Goal: Communication & Community: Answer question/provide support

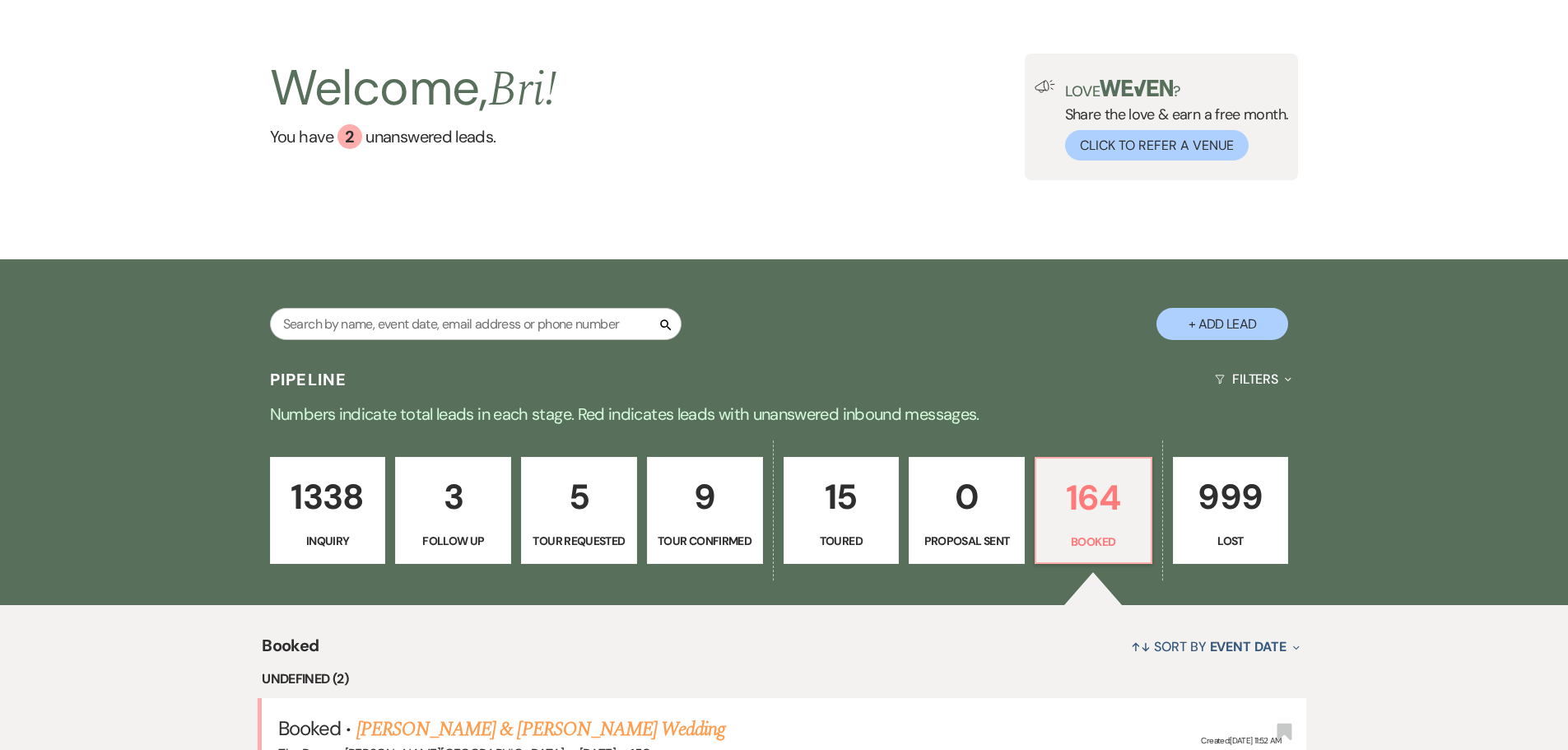
scroll to position [126, 0]
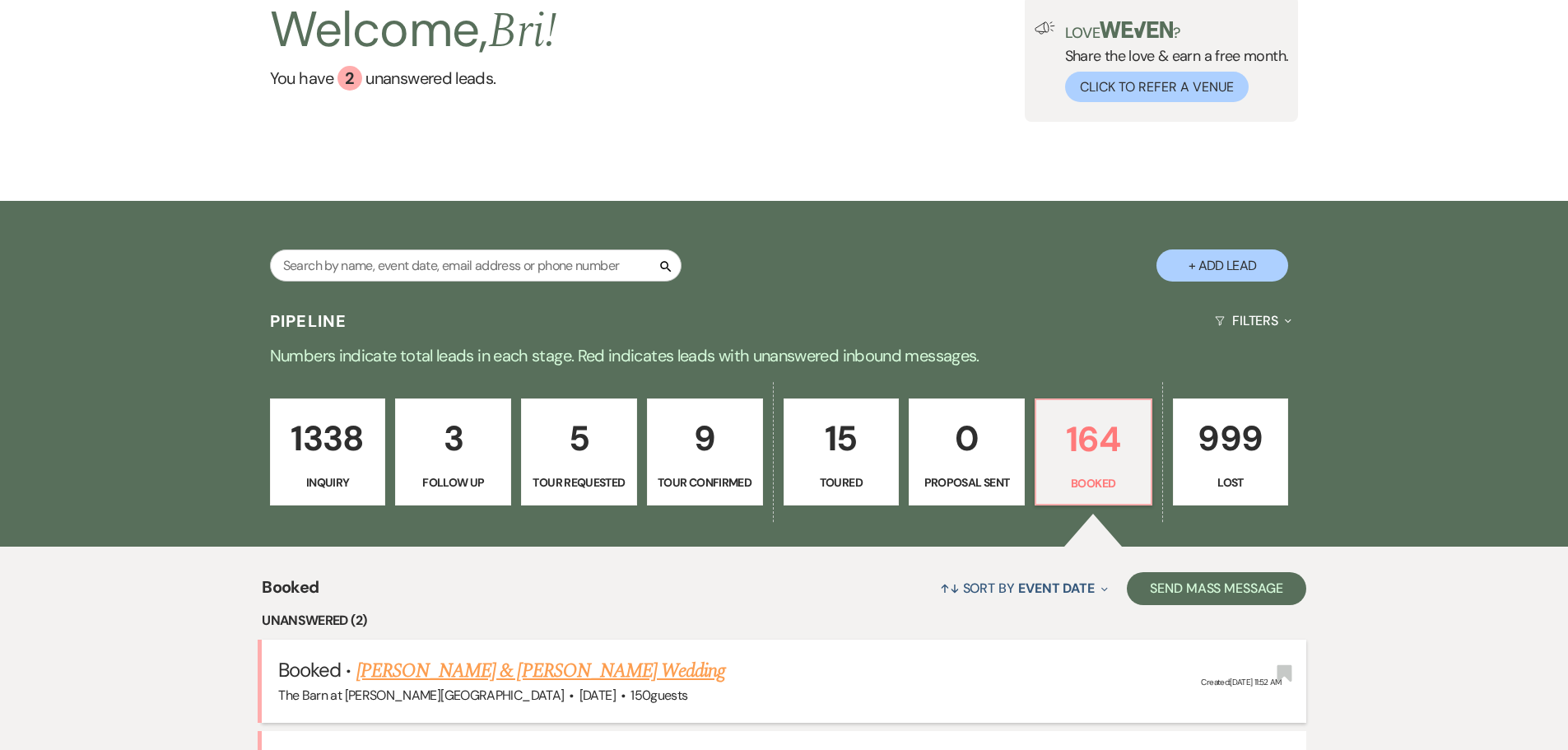
click at [531, 656] on link "[PERSON_NAME] & [PERSON_NAME] Wedding" at bounding box center [541, 671] width 369 height 30
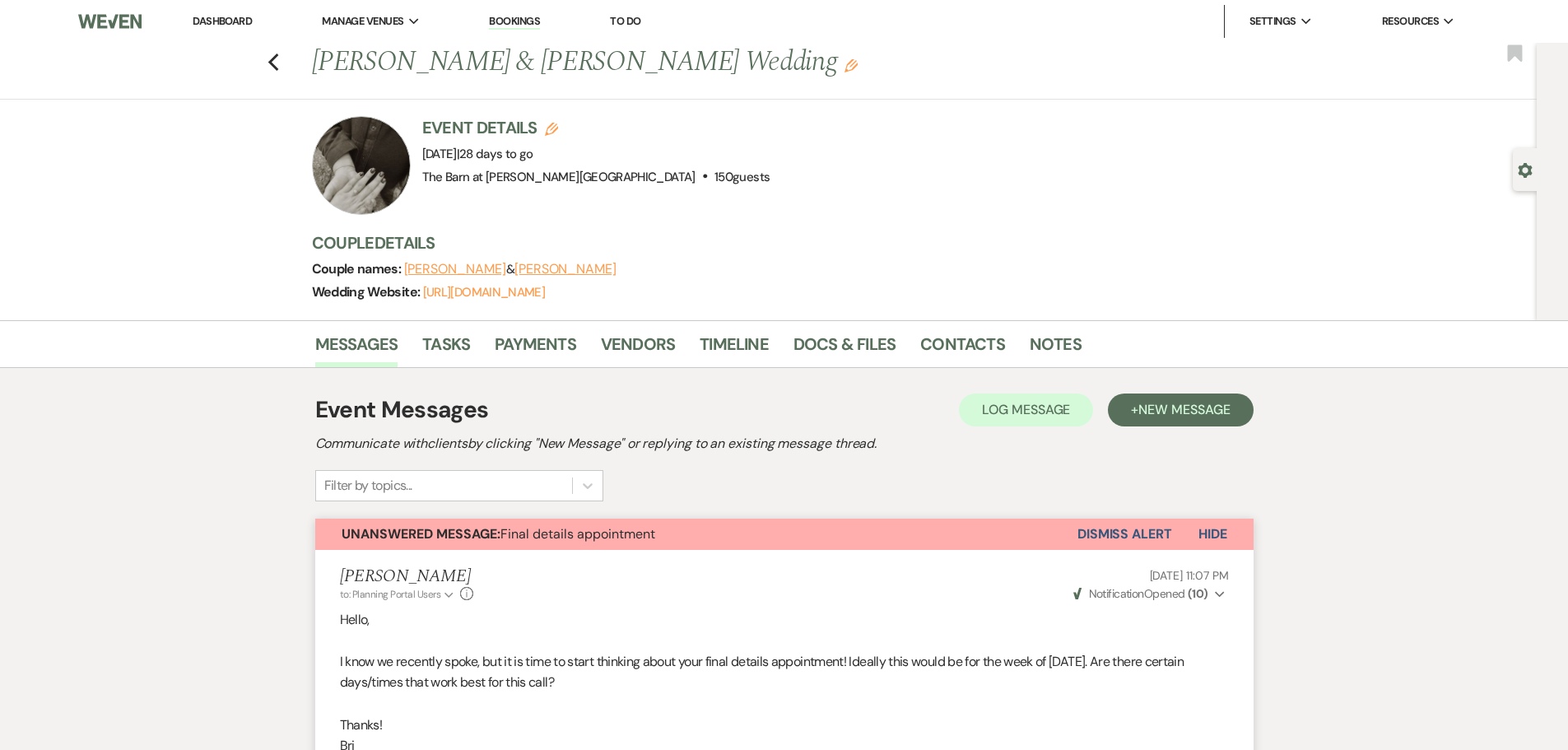
click at [943, 321] on div "Messages Tasks Payments Vendors Timeline Docs & Files Contacts Notes" at bounding box center [784, 344] width 1568 height 48
click at [933, 344] on link "Contacts" at bounding box center [962, 348] width 85 height 36
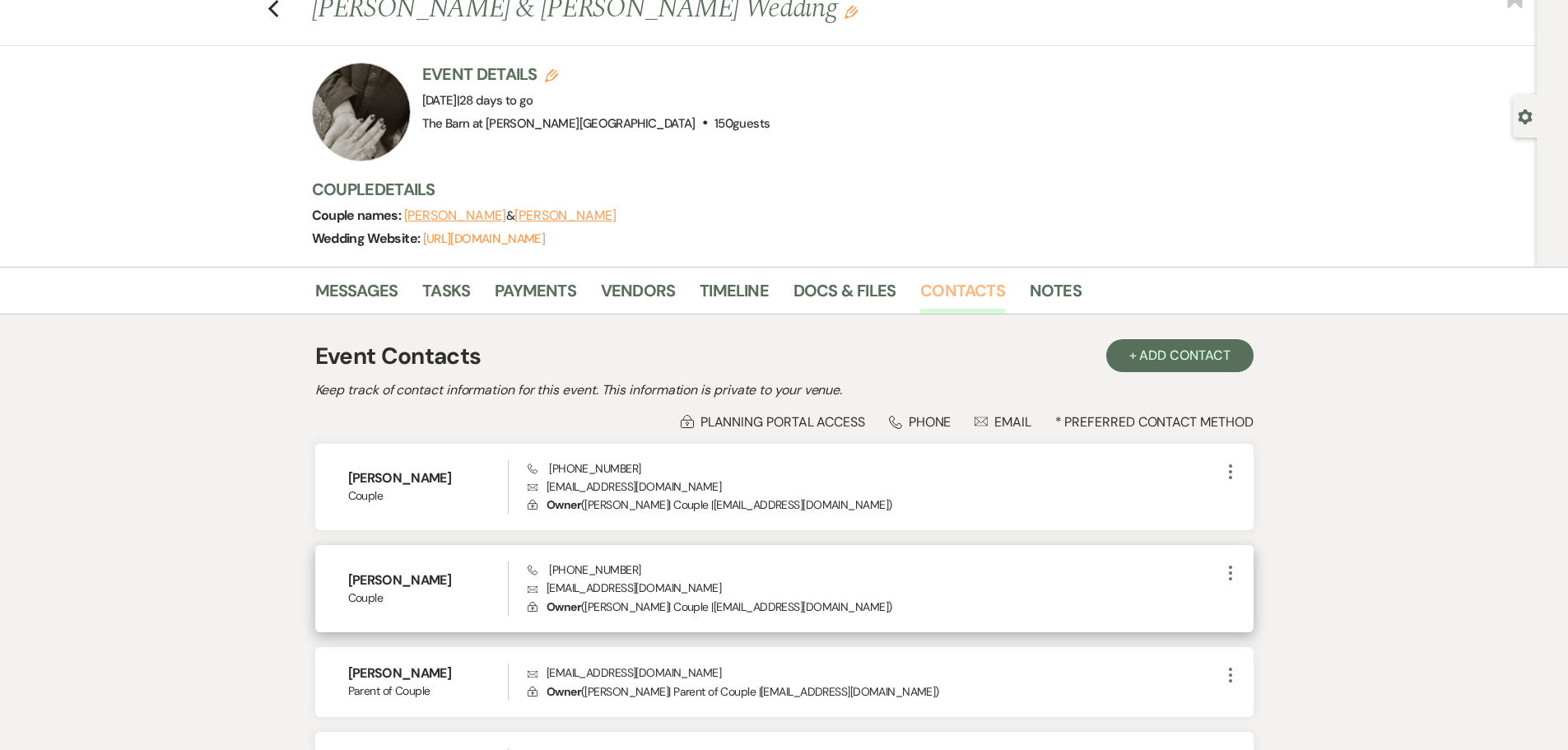
scroll to position [165, 0]
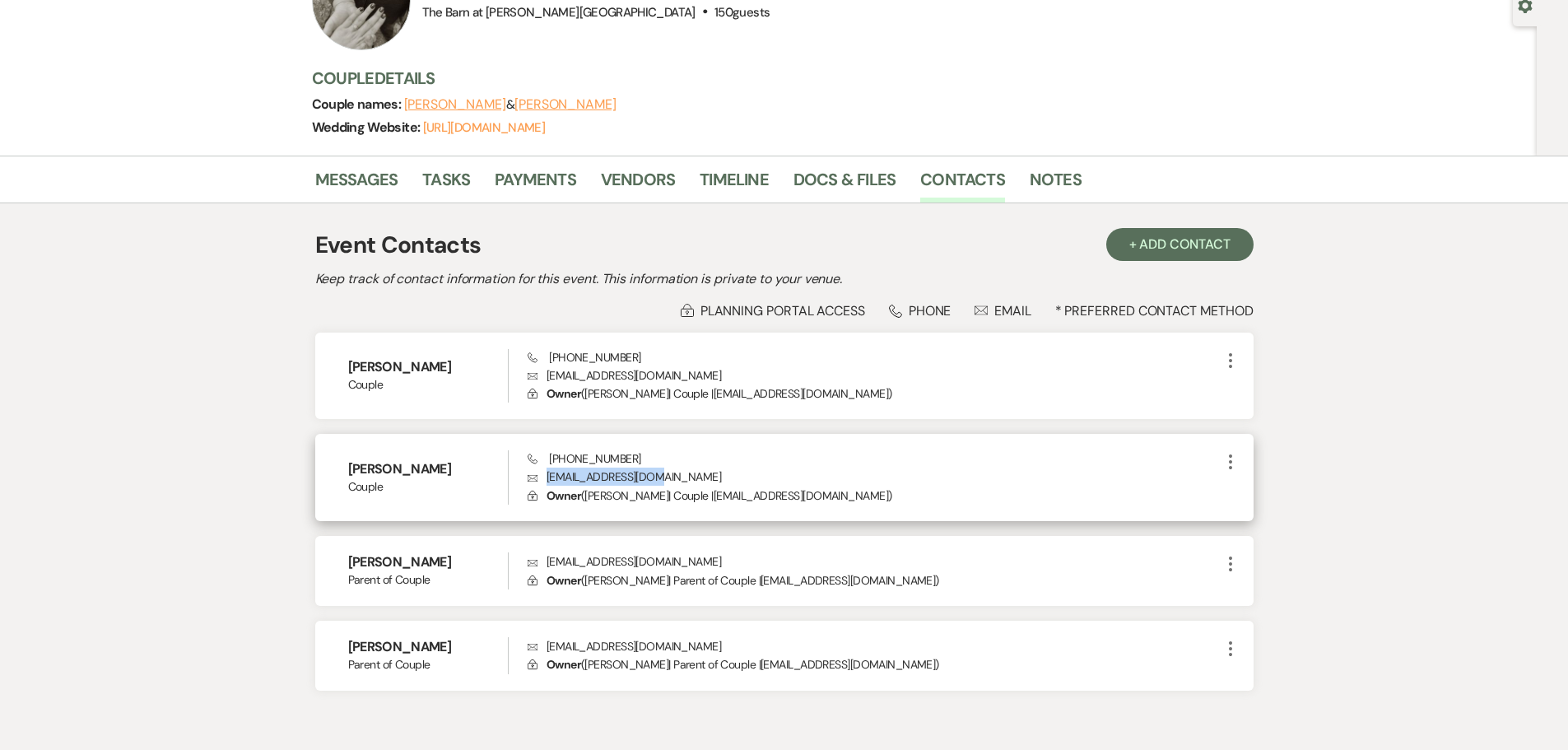
drag, startPoint x: 673, startPoint y: 473, endPoint x: 547, endPoint y: 475, distance: 126.0
click at [547, 475] on p "Envelope [EMAIL_ADDRESS][DOMAIN_NAME]" at bounding box center [874, 476] width 692 height 18
copy p "[EMAIL_ADDRESS][DOMAIN_NAME]"
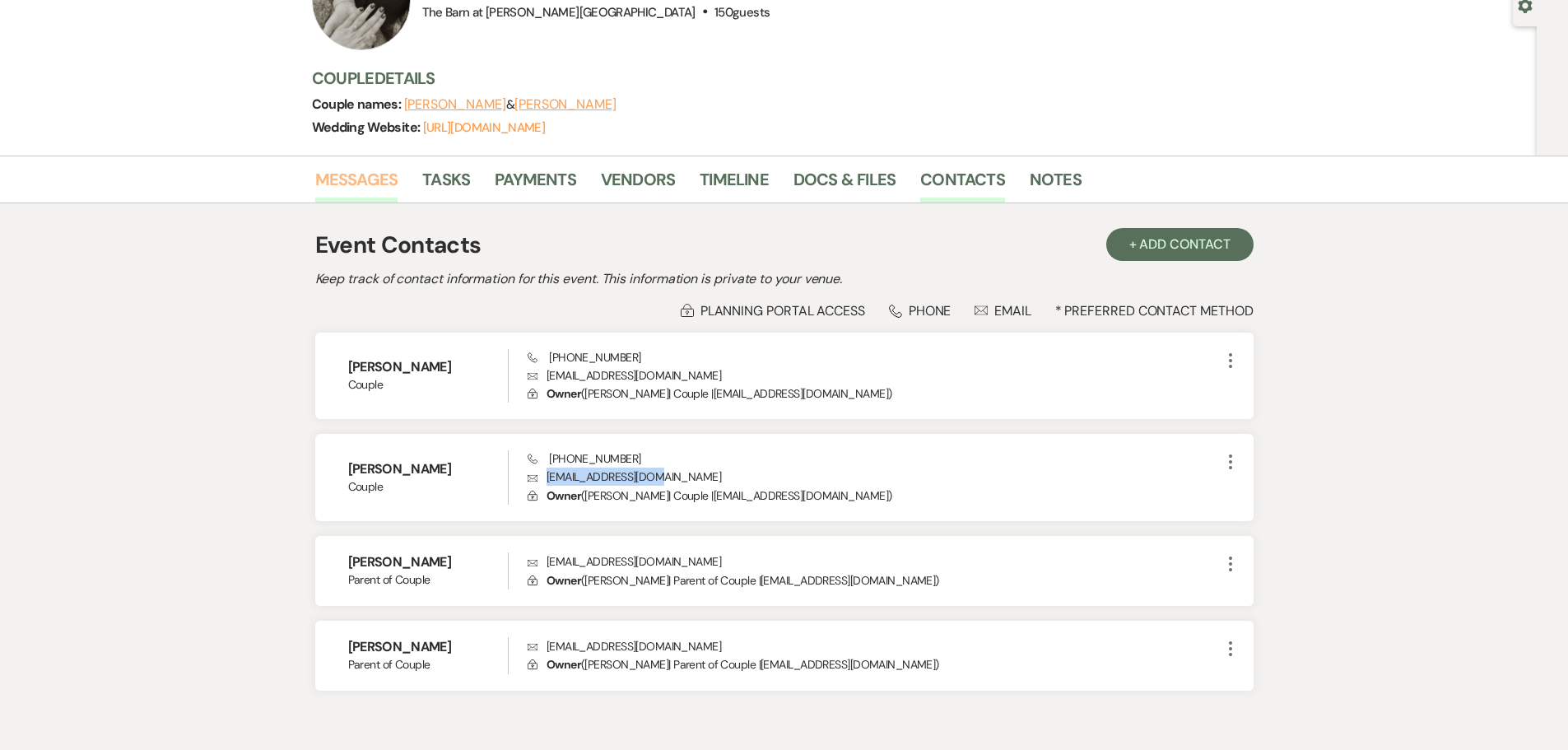
click at [353, 175] on link "Messages" at bounding box center [357, 184] width 84 height 36
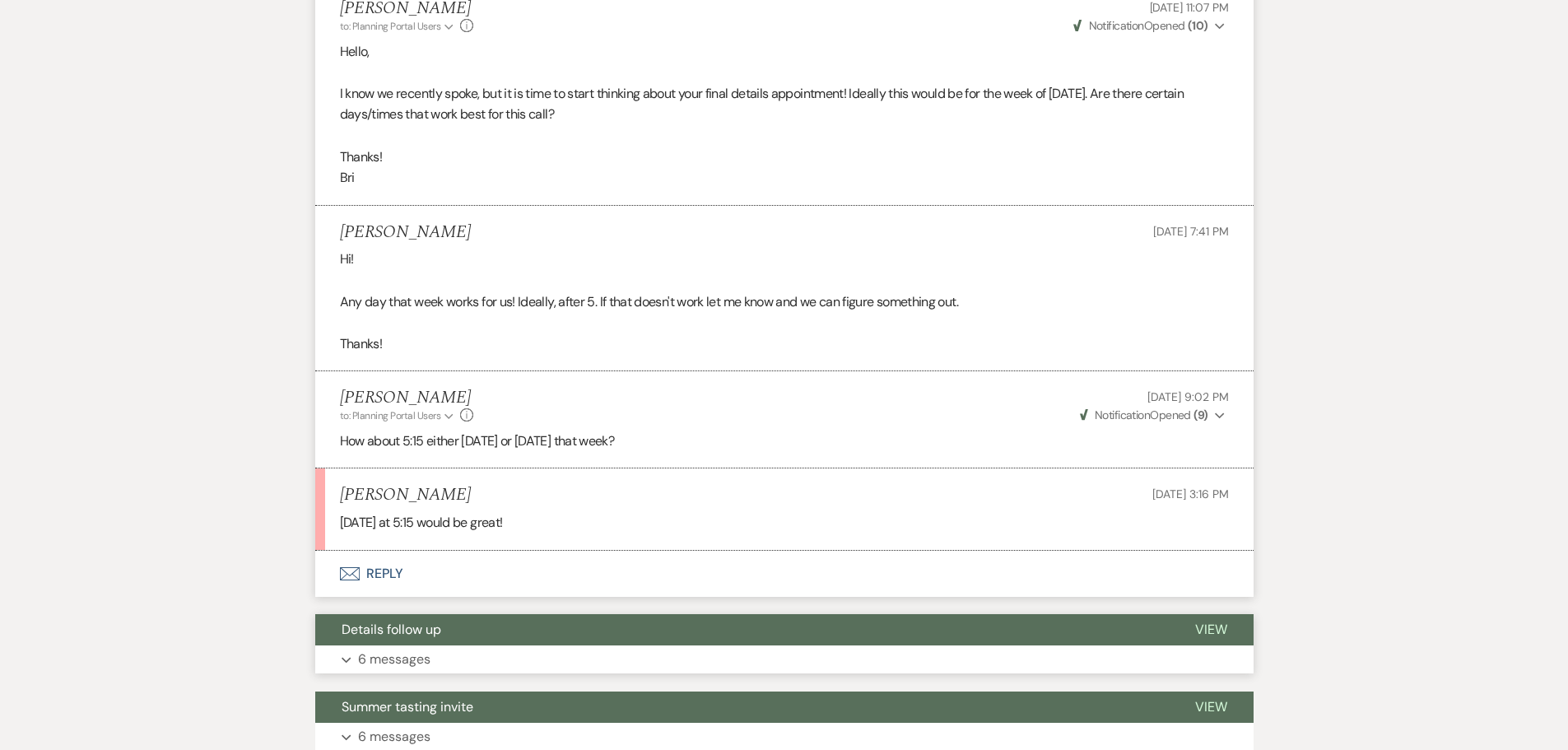
scroll to position [659, 0]
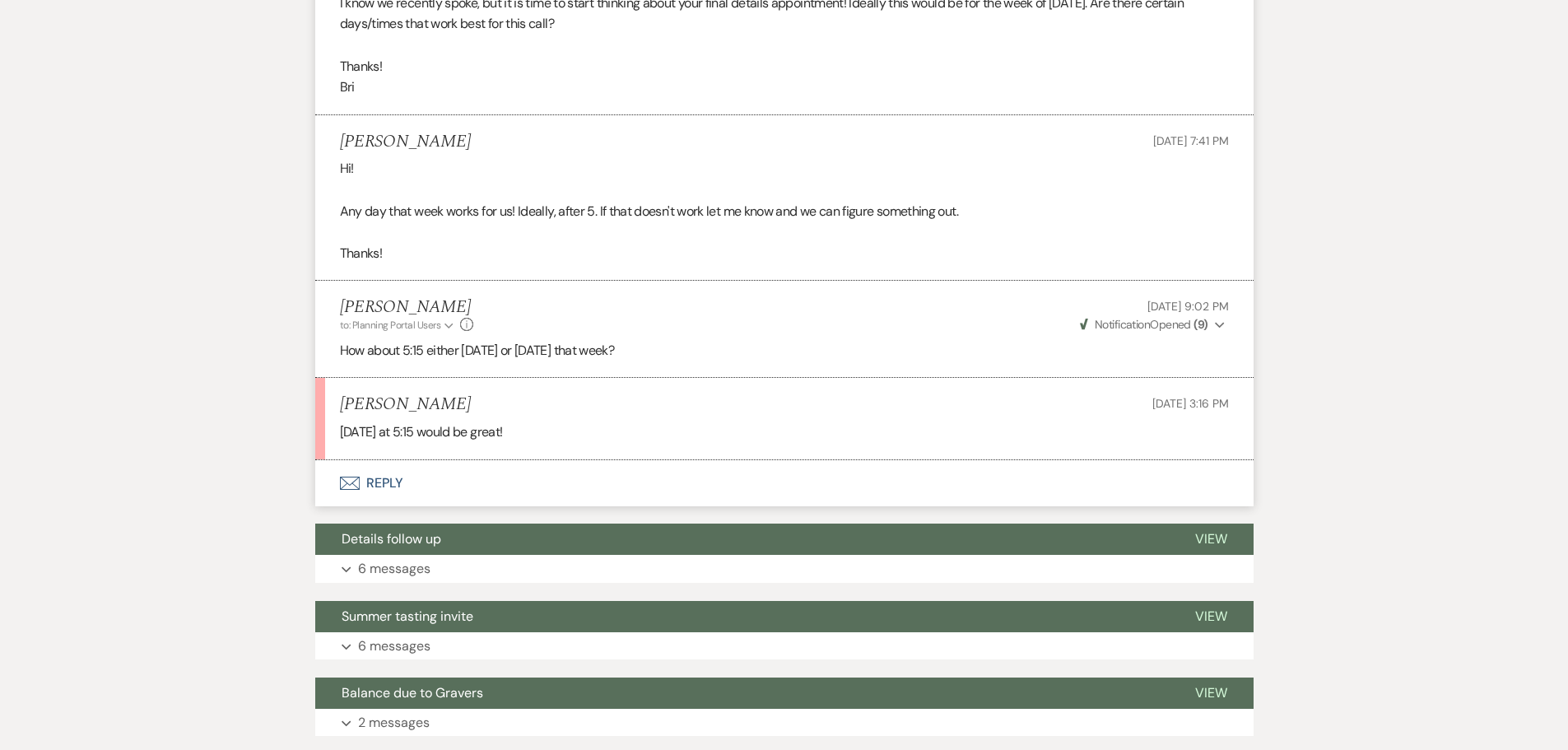
click at [386, 494] on button "Envelope Reply" at bounding box center [784, 483] width 939 height 46
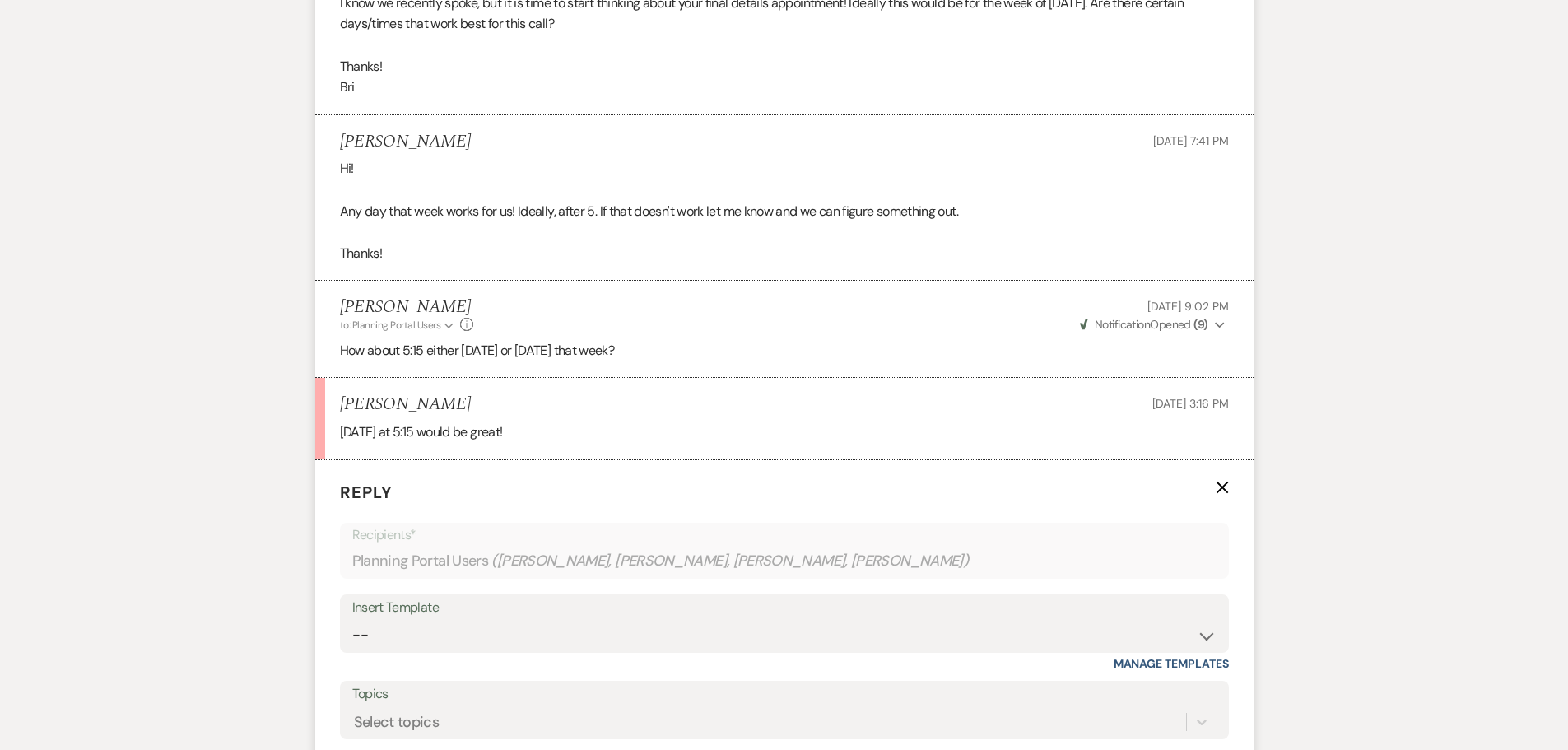
scroll to position [914, 0]
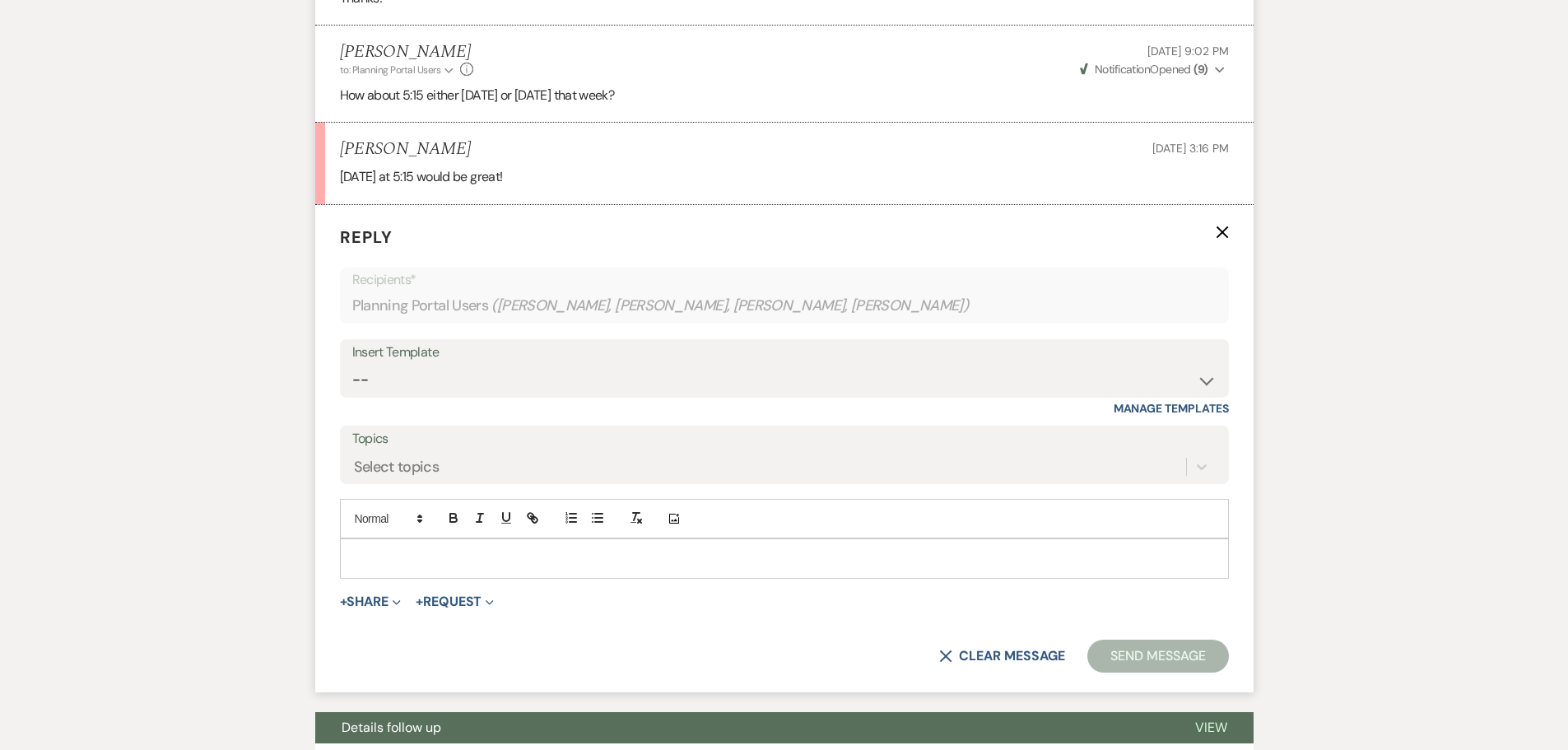
click at [472, 562] on p at bounding box center [784, 558] width 863 height 18
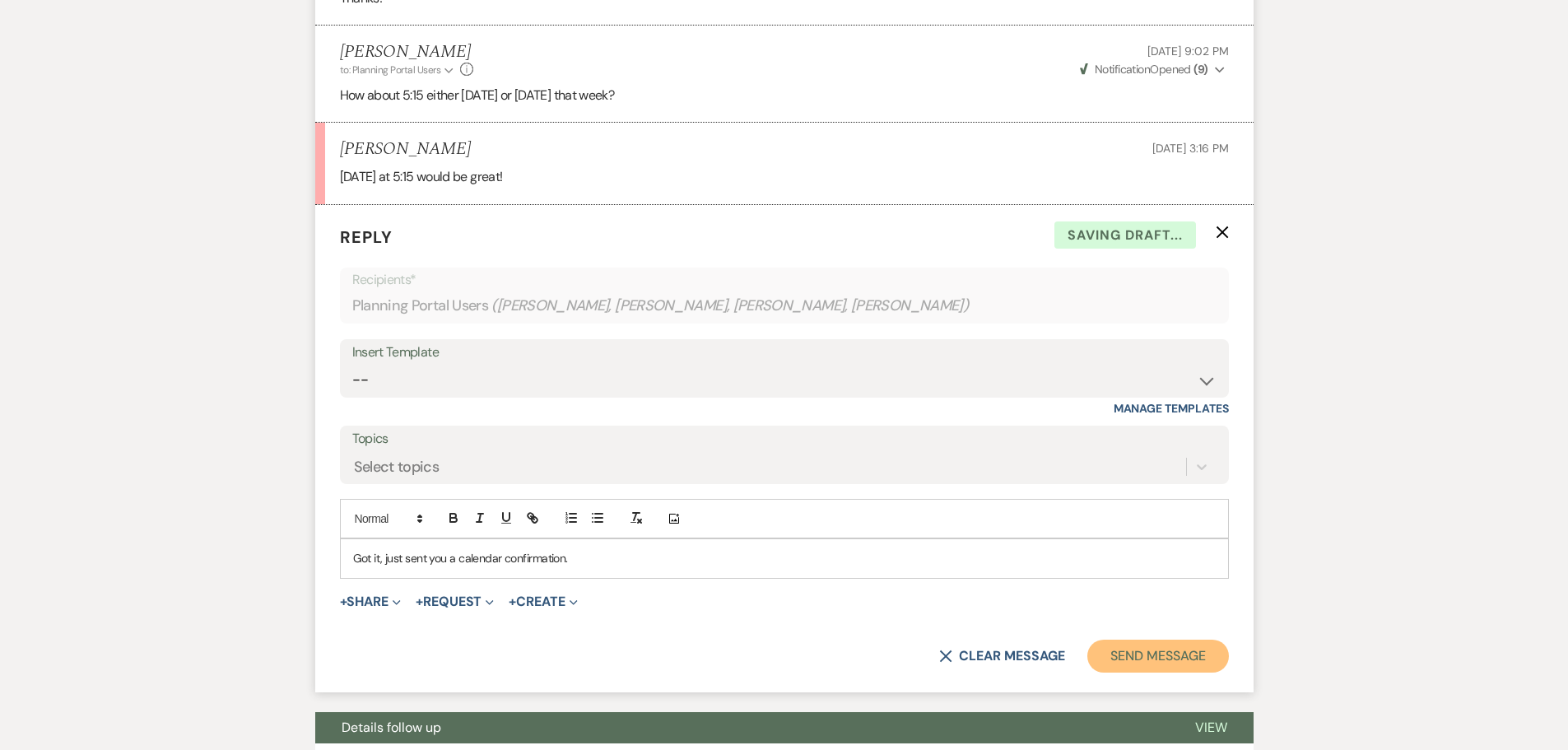
click at [1116, 672] on button "Send Message" at bounding box center [1157, 656] width 141 height 33
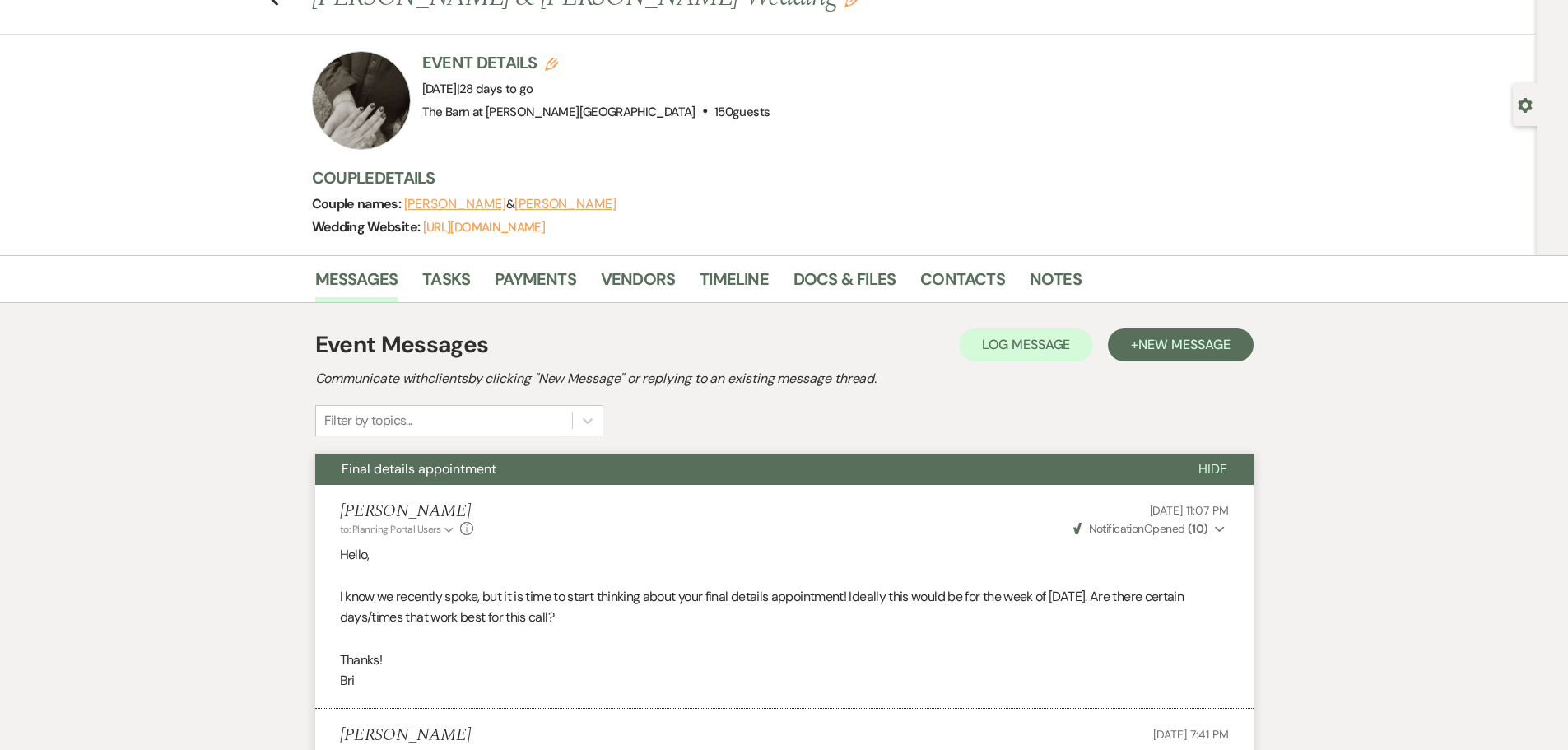
scroll to position [0, 0]
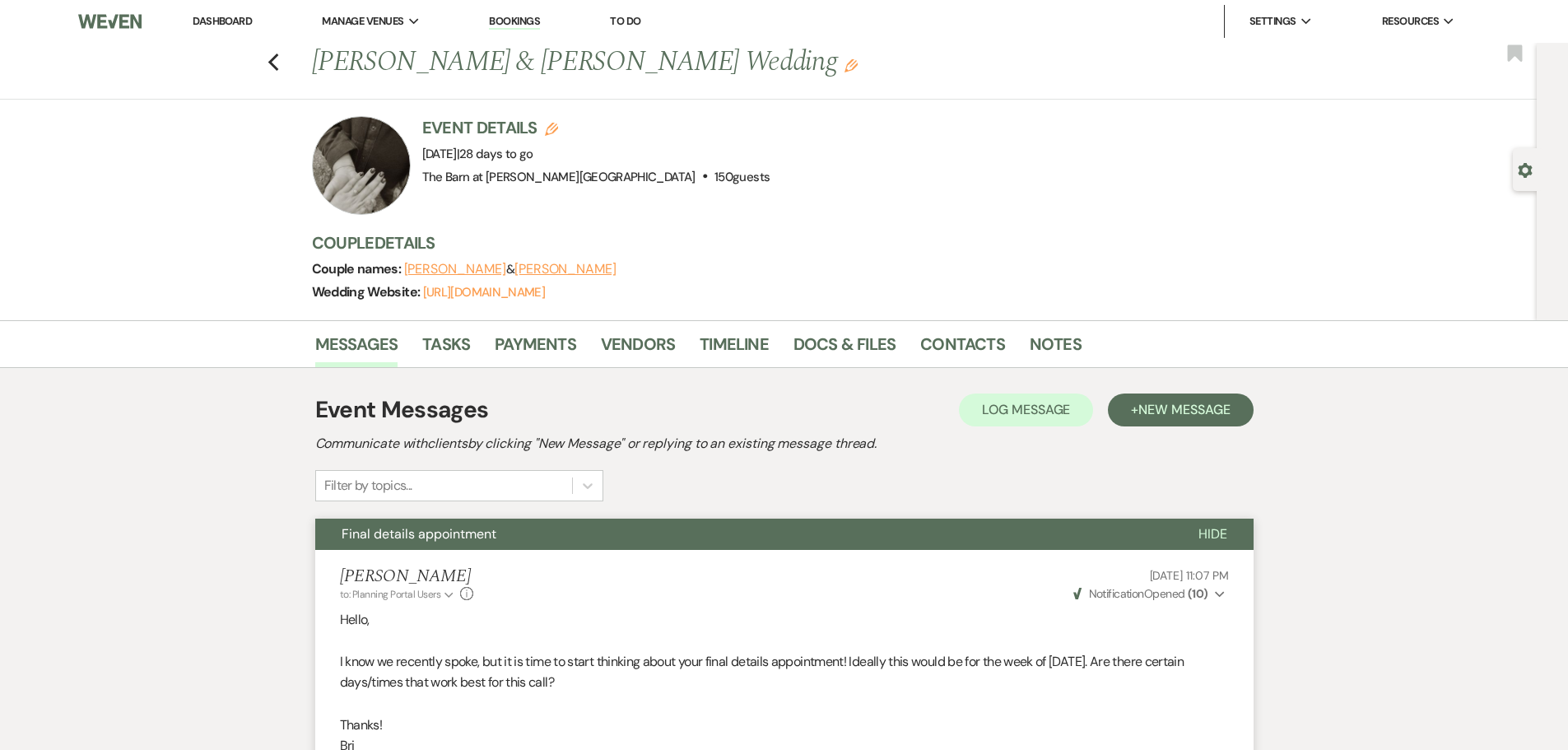
click at [241, 22] on link "Dashboard" at bounding box center [222, 21] width 59 height 14
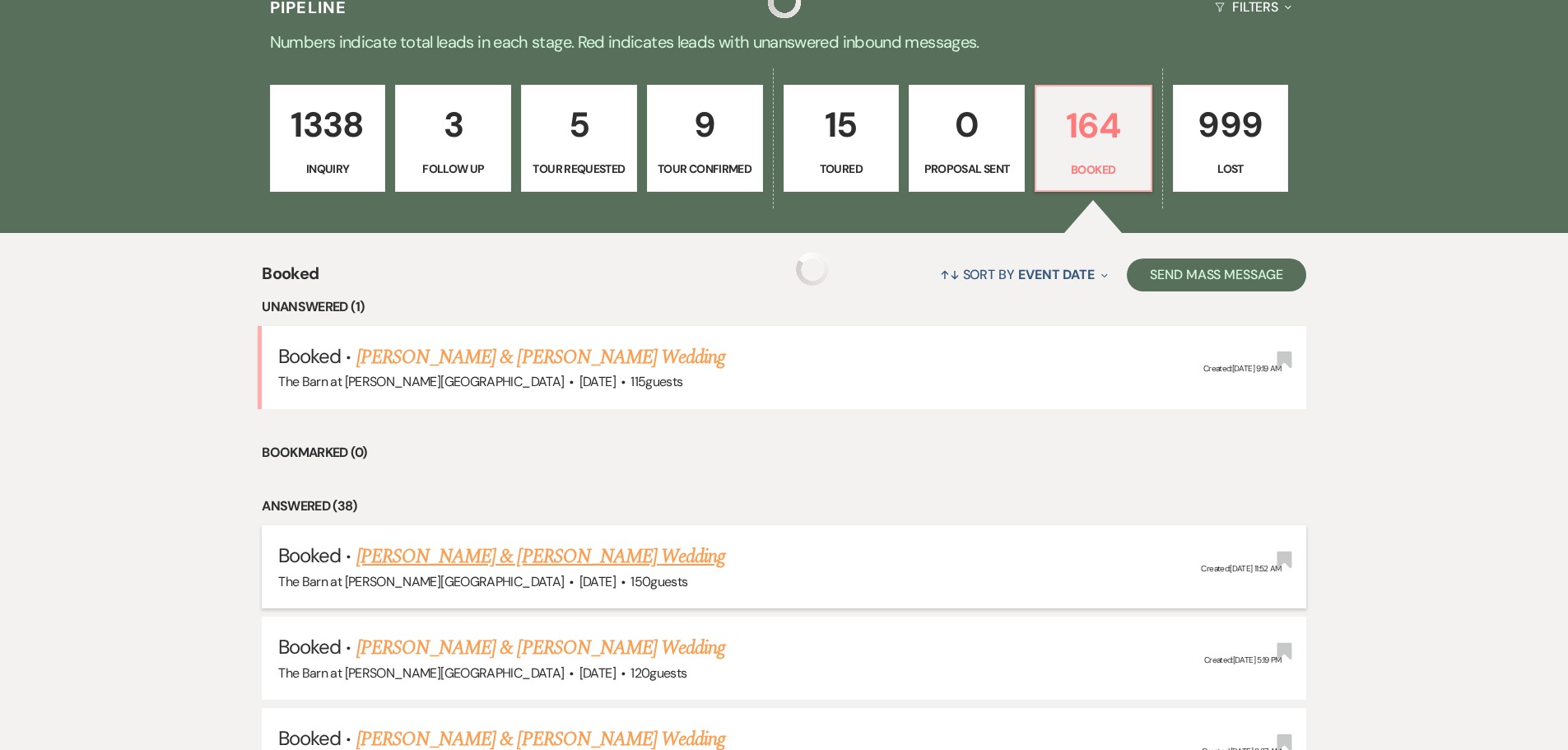
scroll to position [494, 0]
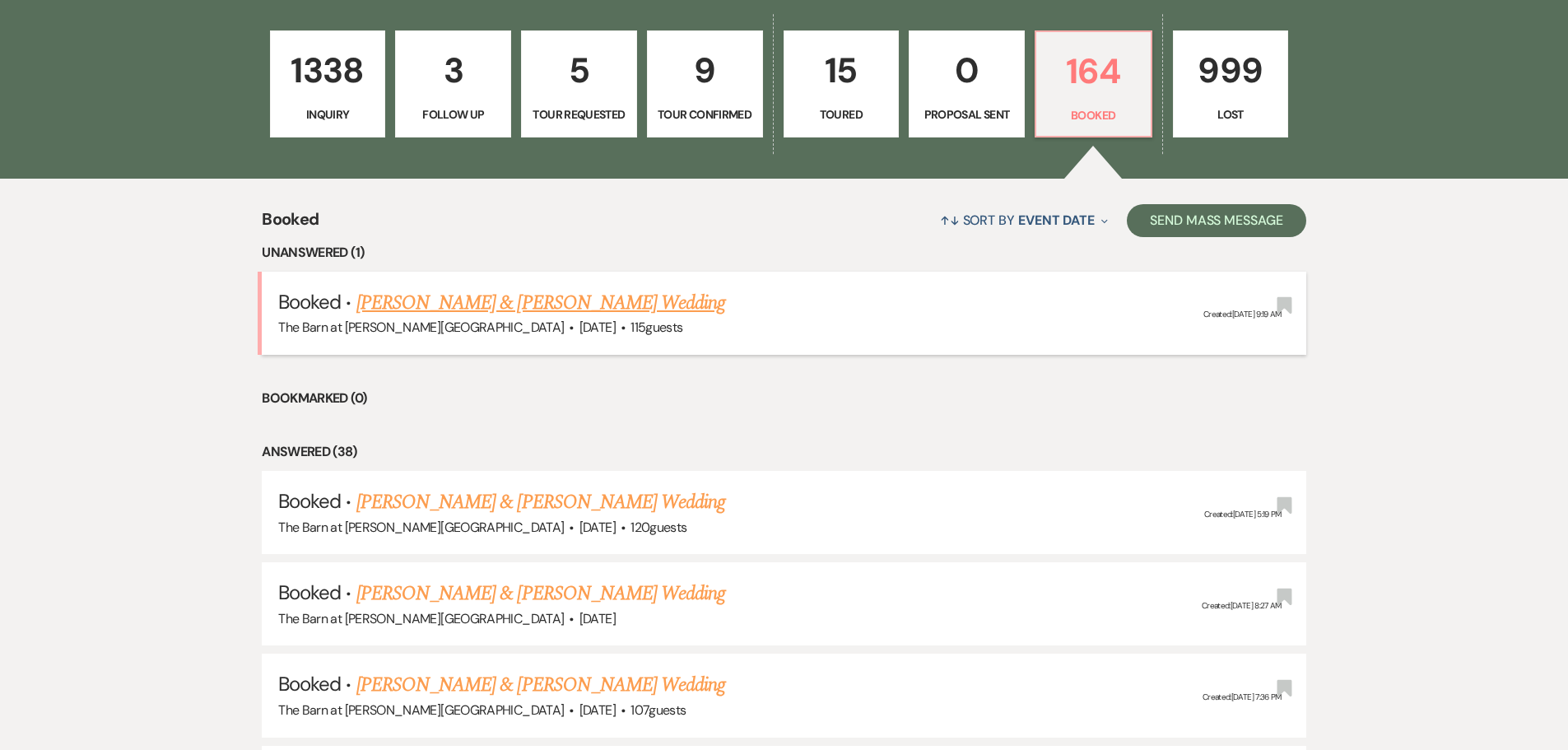
click at [507, 301] on link "[PERSON_NAME] & [PERSON_NAME] Wedding" at bounding box center [541, 303] width 369 height 30
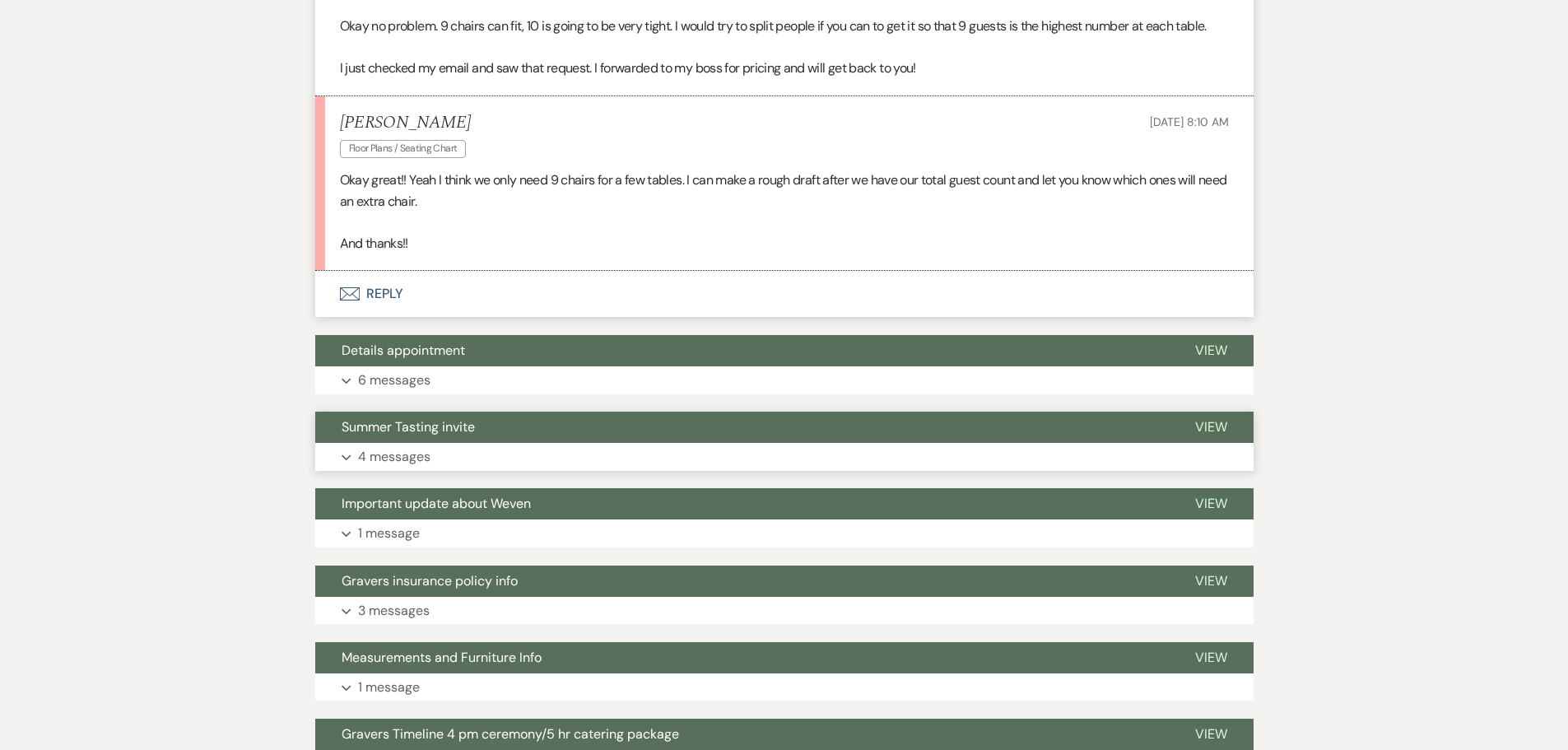
scroll to position [1071, 0]
click at [382, 314] on button "Envelope Reply" at bounding box center [784, 294] width 939 height 46
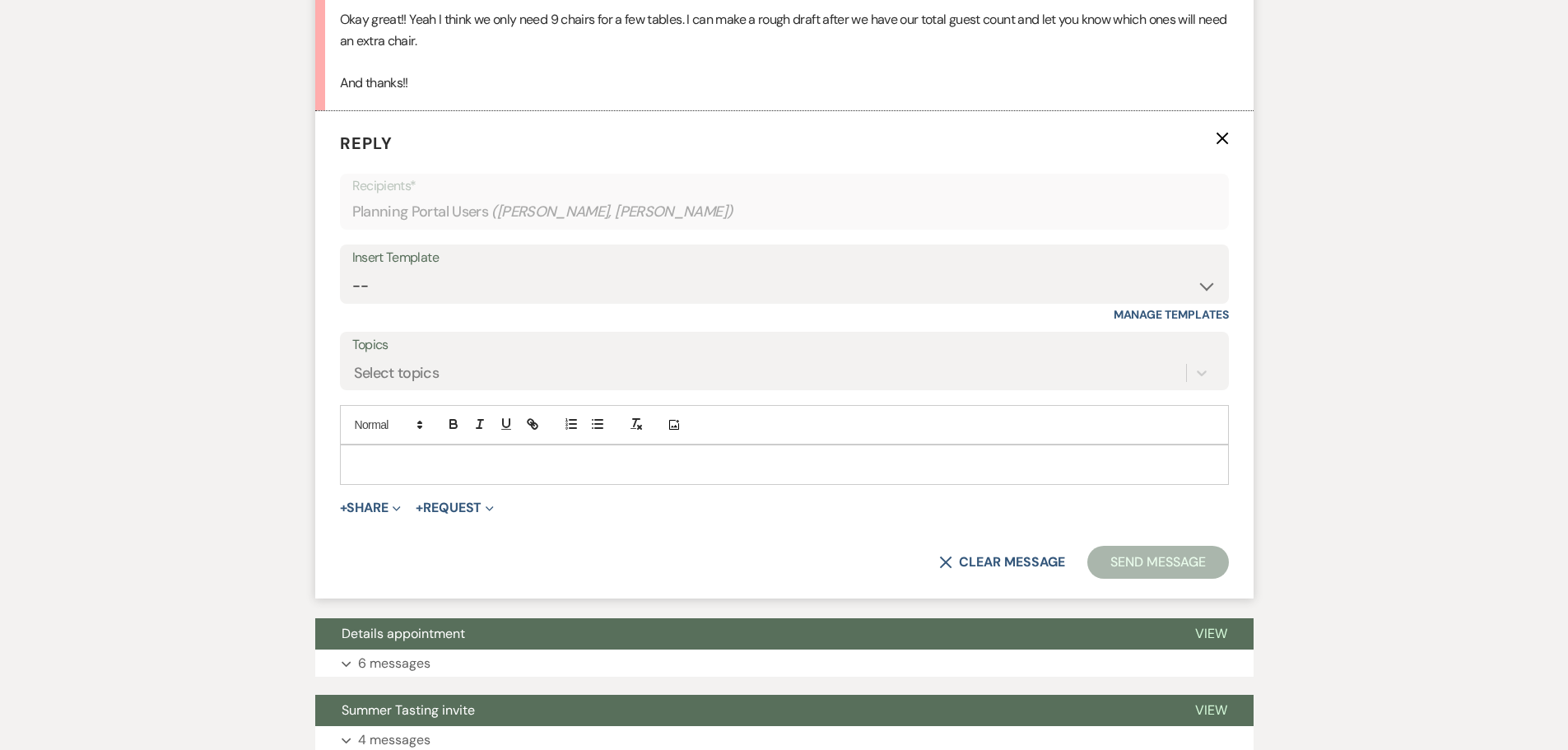
scroll to position [1233, 0]
click at [514, 472] on p at bounding box center [784, 463] width 863 height 18
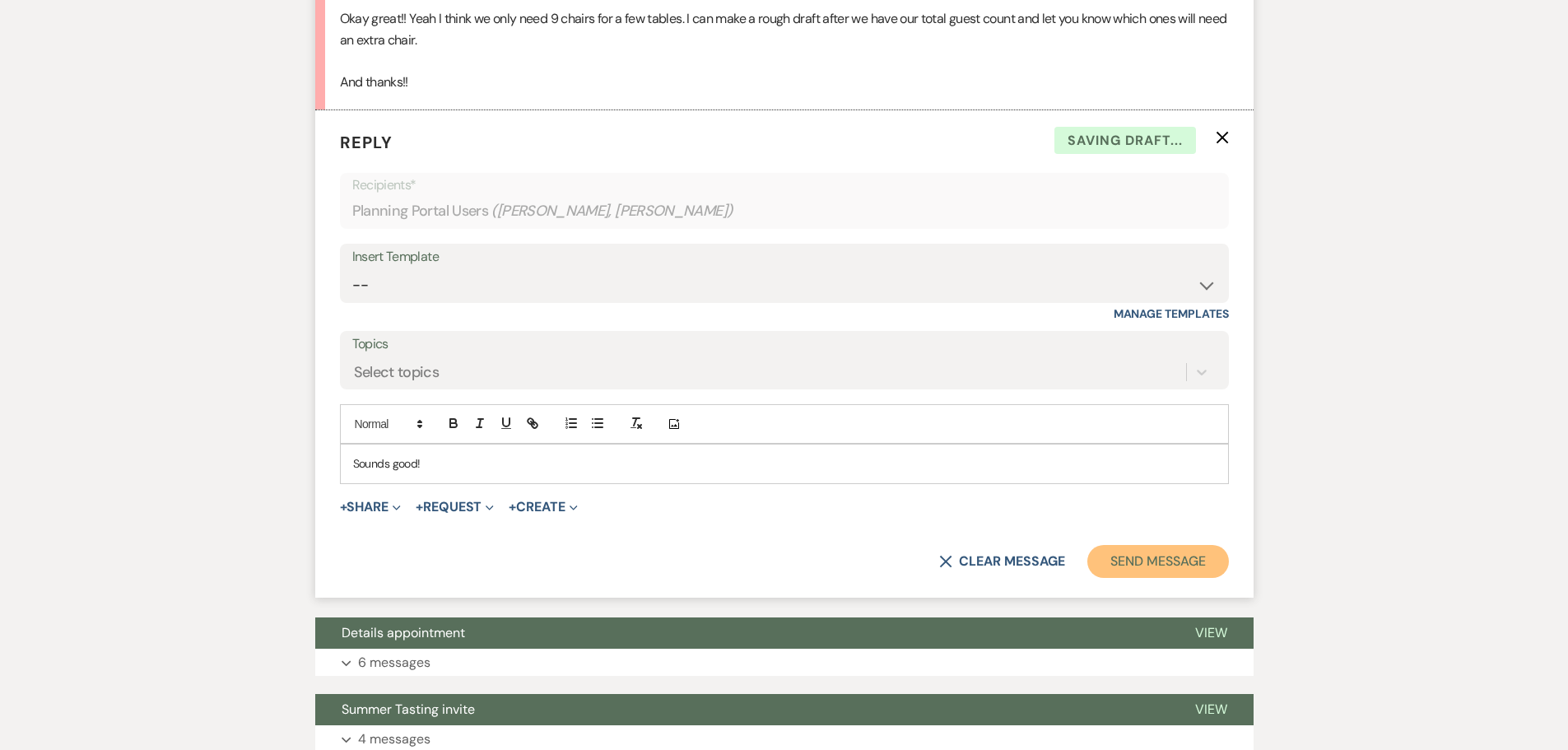
click at [1196, 570] on button "Send Message" at bounding box center [1157, 561] width 141 height 33
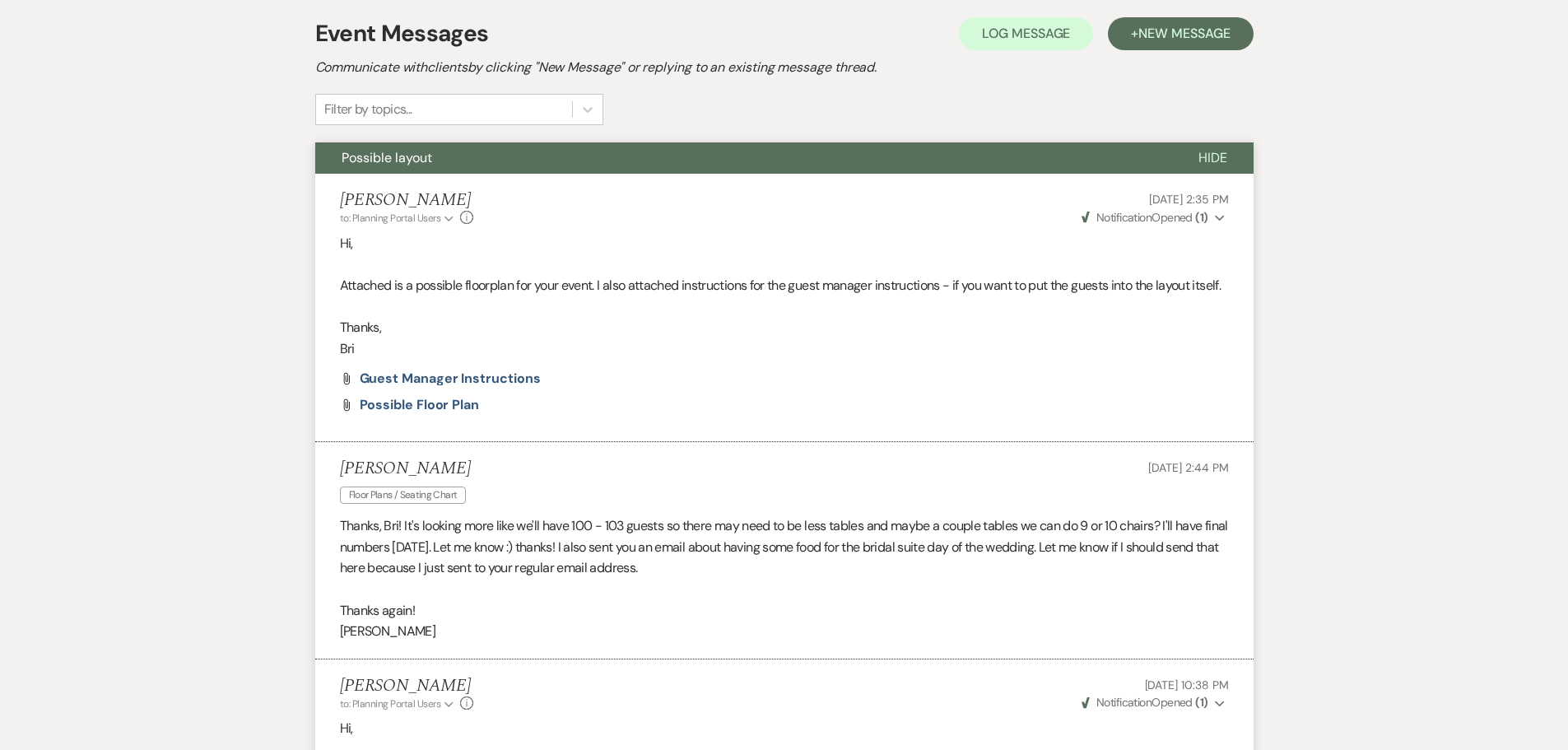
scroll to position [0, 0]
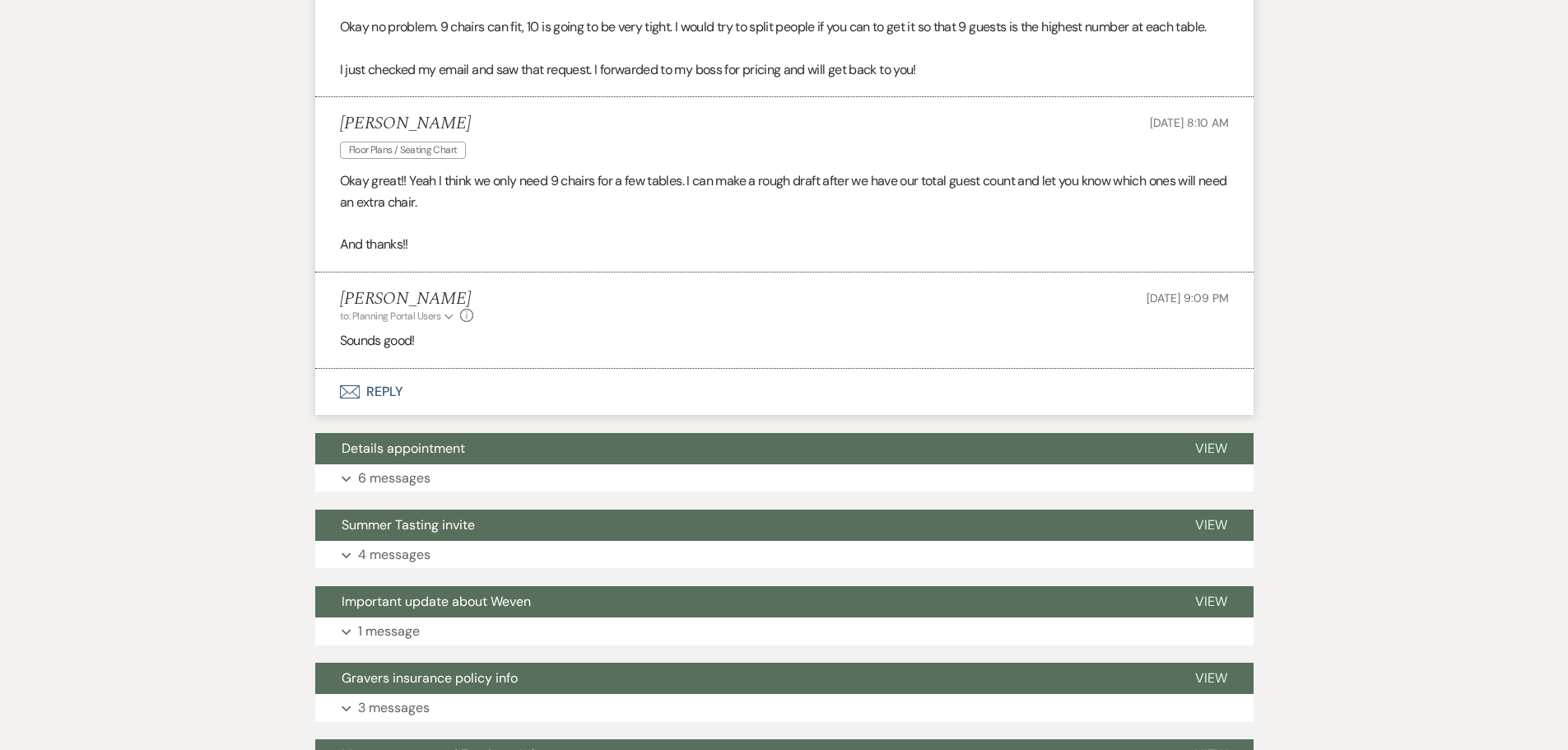
click at [400, 409] on button "Envelope Reply" at bounding box center [784, 391] width 939 height 46
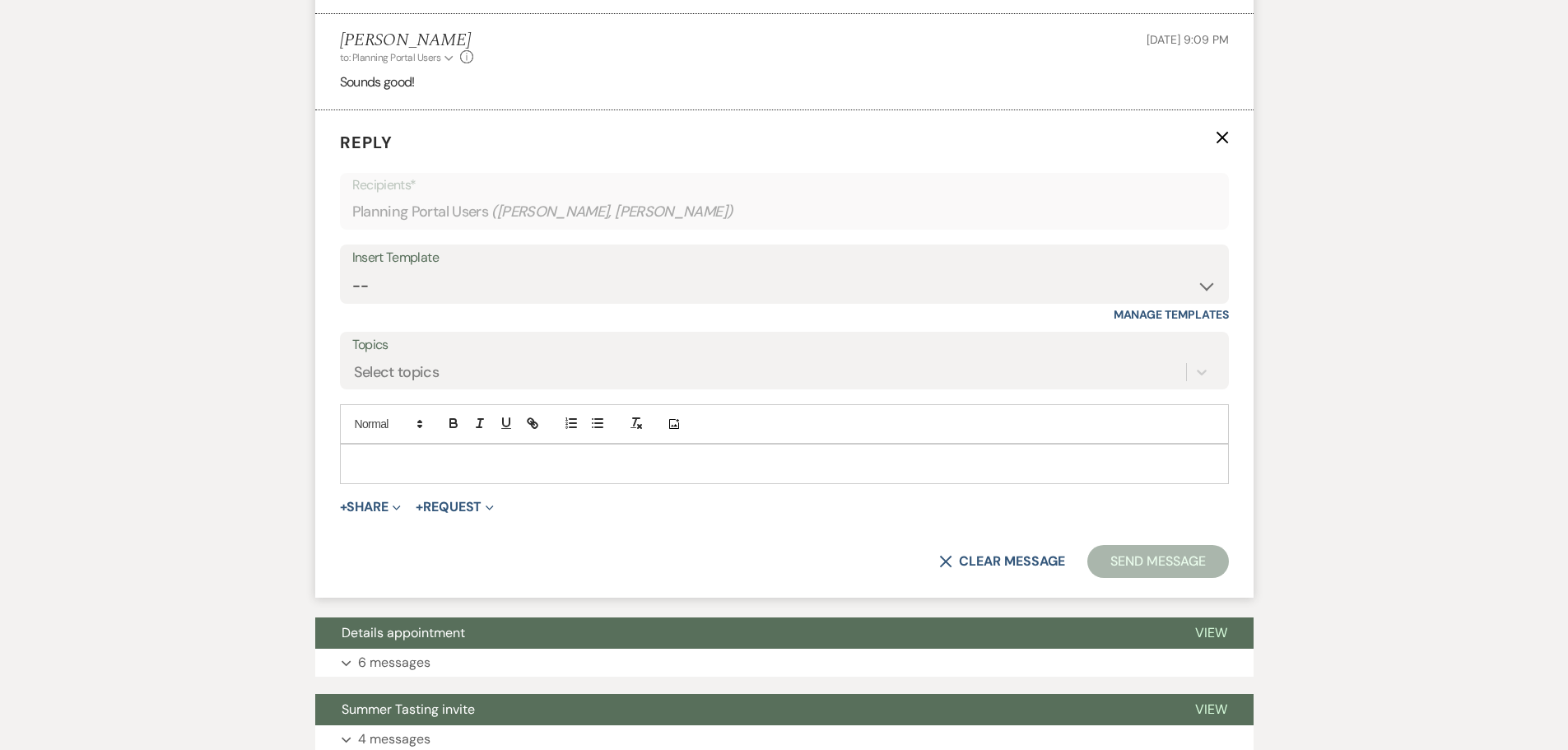
scroll to position [1330, 0]
click at [461, 472] on p at bounding box center [784, 462] width 863 height 18
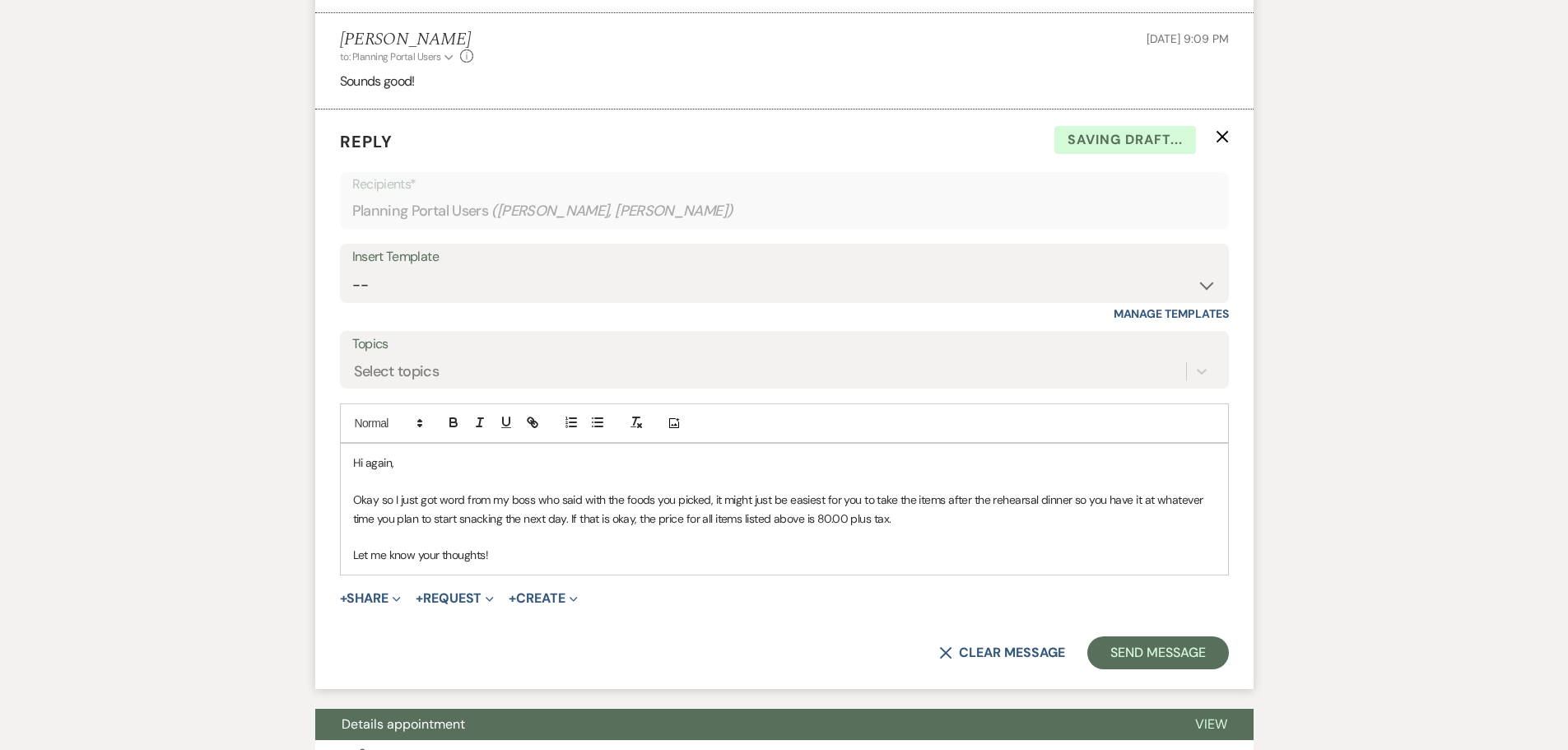
click at [914, 524] on p "Okay so I just got word from my boss who said with the foods you picked, it mig…" at bounding box center [784, 510] width 863 height 37
click at [908, 528] on p "Okay so I just got word from my boss who said with the foods you picked, it mig…" at bounding box center [784, 510] width 863 height 37
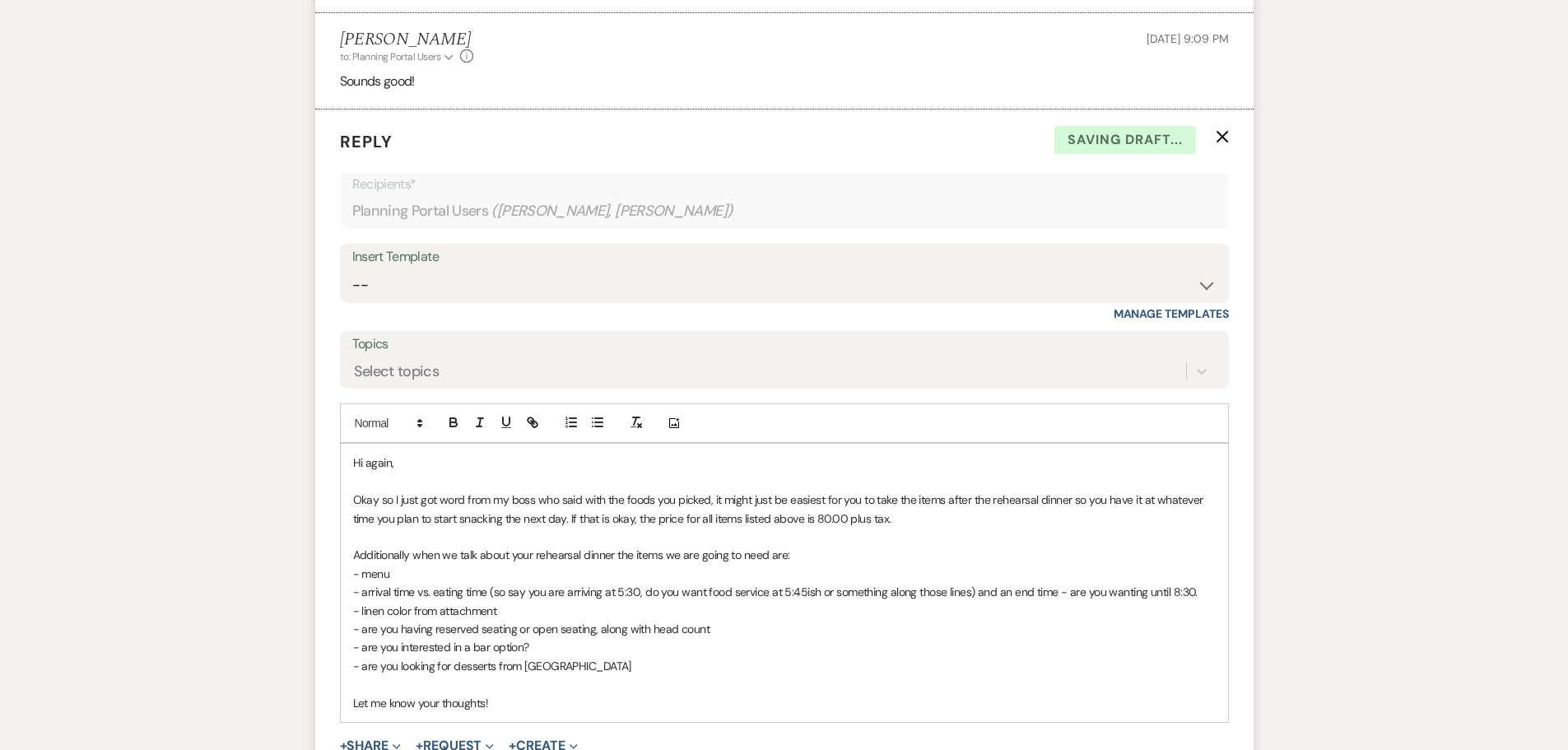
click at [543, 656] on p "- are you interested in a bar option?" at bounding box center [784, 646] width 863 height 18
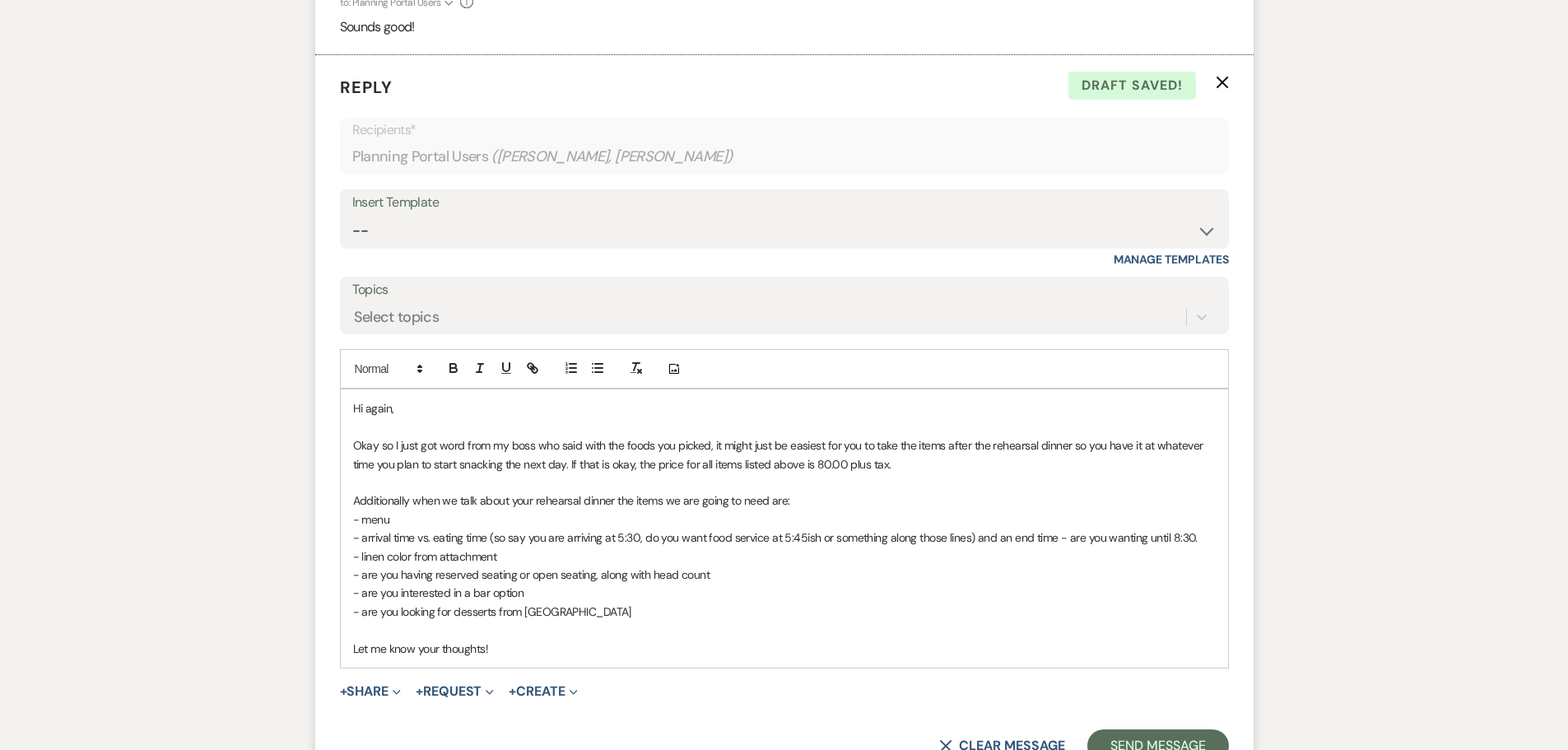
scroll to position [1412, 0]
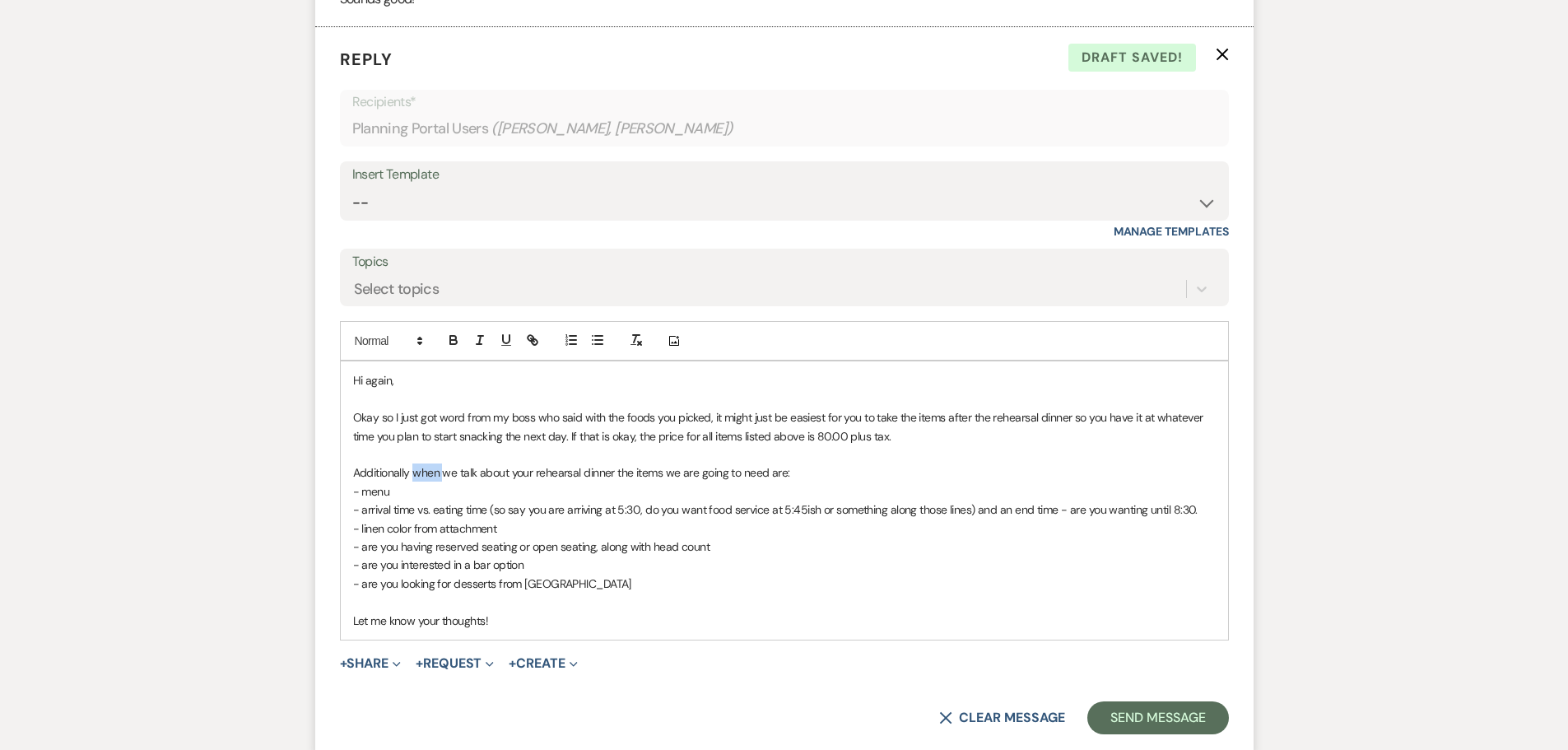
drag, startPoint x: 415, startPoint y: 495, endPoint x: 442, endPoint y: 495, distance: 27.0
click at [442, 482] on p "Additionally when we talk about your rehearsal dinner the items we are going to…" at bounding box center [784, 472] width 863 height 18
click at [419, 482] on p "Additionally when we talk about your rehearsal dinner the items we are going to…" at bounding box center [784, 472] width 863 height 18
drag, startPoint x: 1103, startPoint y: 495, endPoint x: 935, endPoint y: 497, distance: 168.0
click at [935, 482] on p "Additionally I wanted to give you a heads up about what we will be going over w…" at bounding box center [784, 472] width 863 height 18
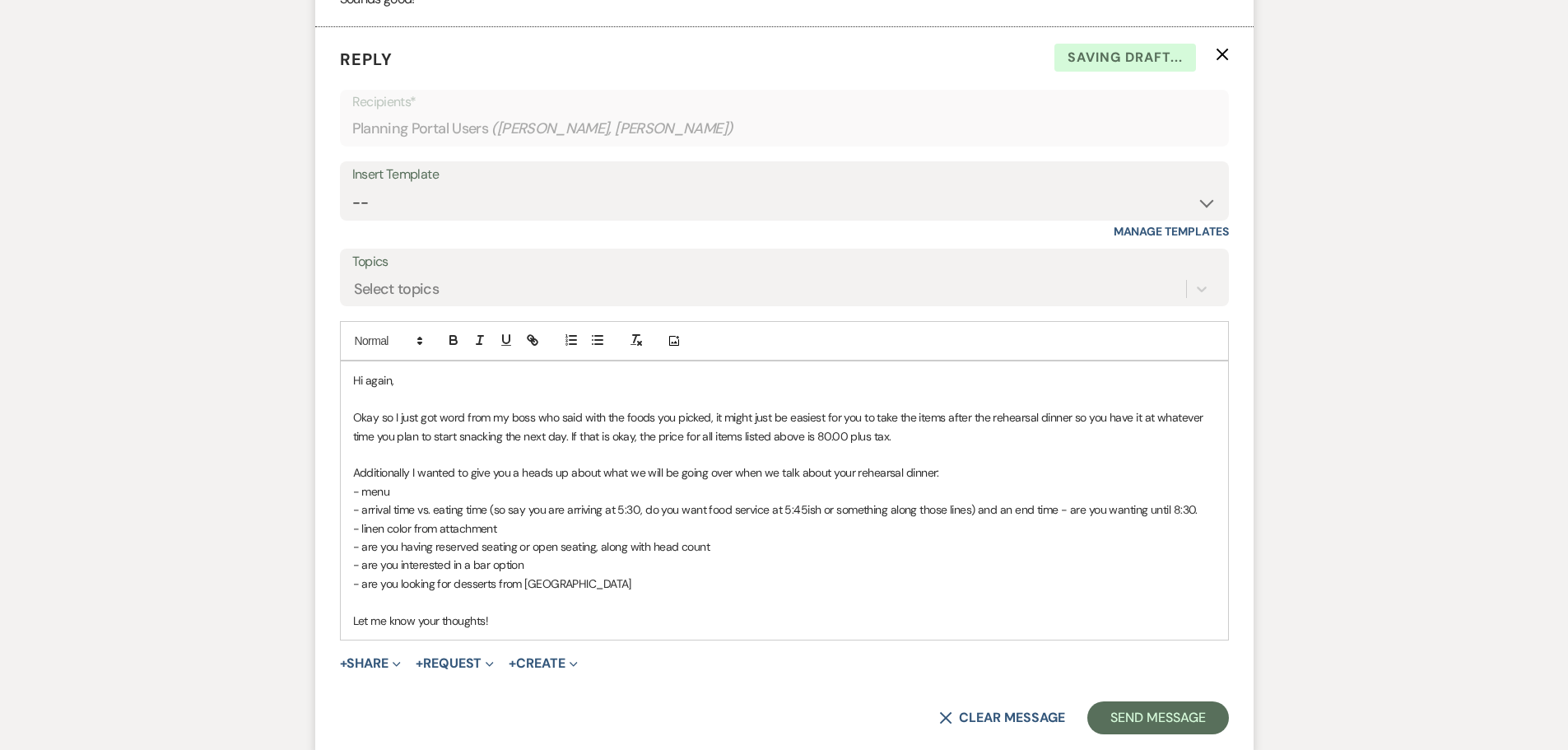
click at [885, 574] on p "- are you interested in a bar option" at bounding box center [784, 564] width 863 height 18
click at [543, 593] on p "- are you looking for desserts from [GEOGRAPHIC_DATA]" at bounding box center [784, 583] width 863 height 18
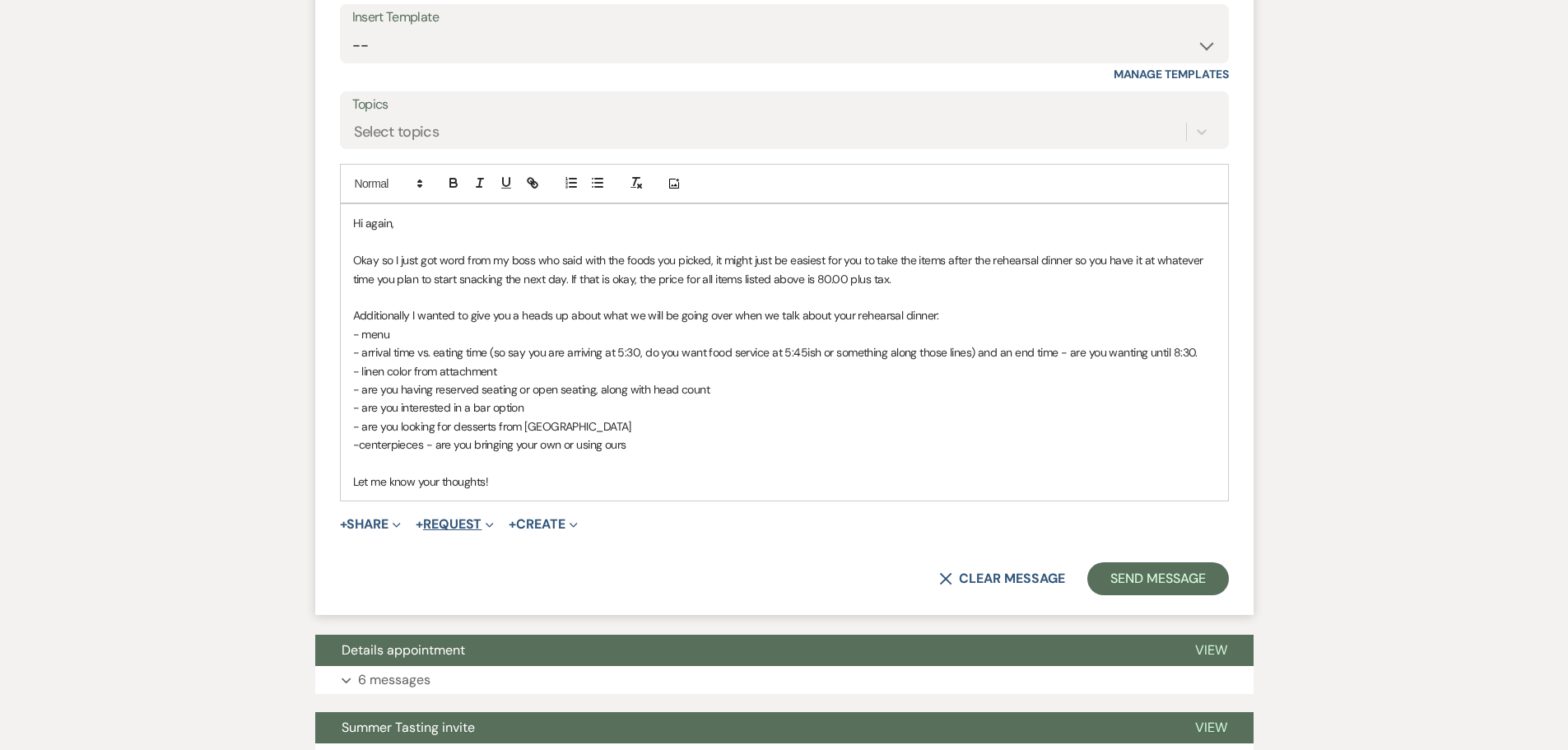
scroll to position [1577, 0]
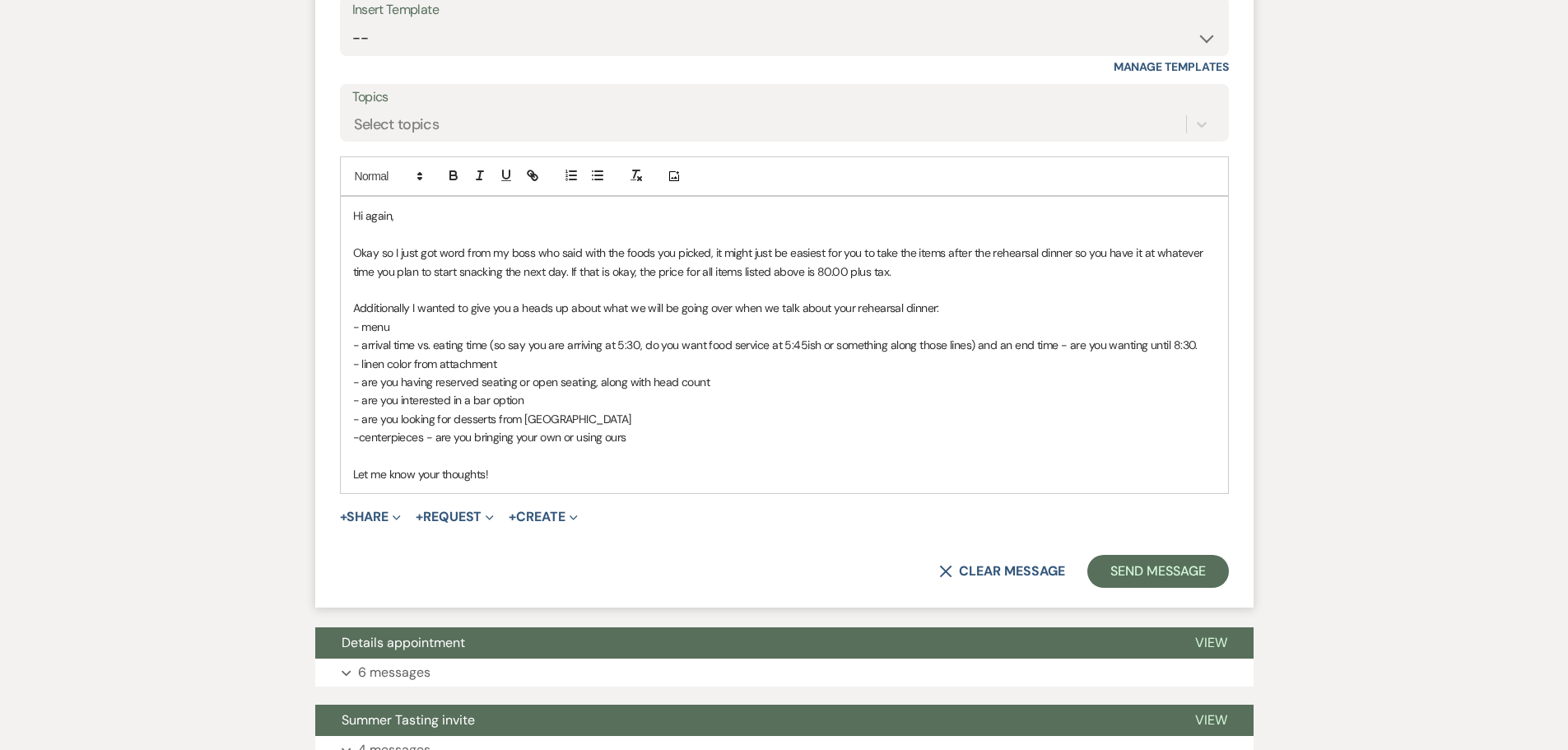
click at [481, 483] on p "Let me know your thoughts!" at bounding box center [784, 474] width 863 height 18
click at [1154, 587] on button "Send Message" at bounding box center [1157, 571] width 141 height 33
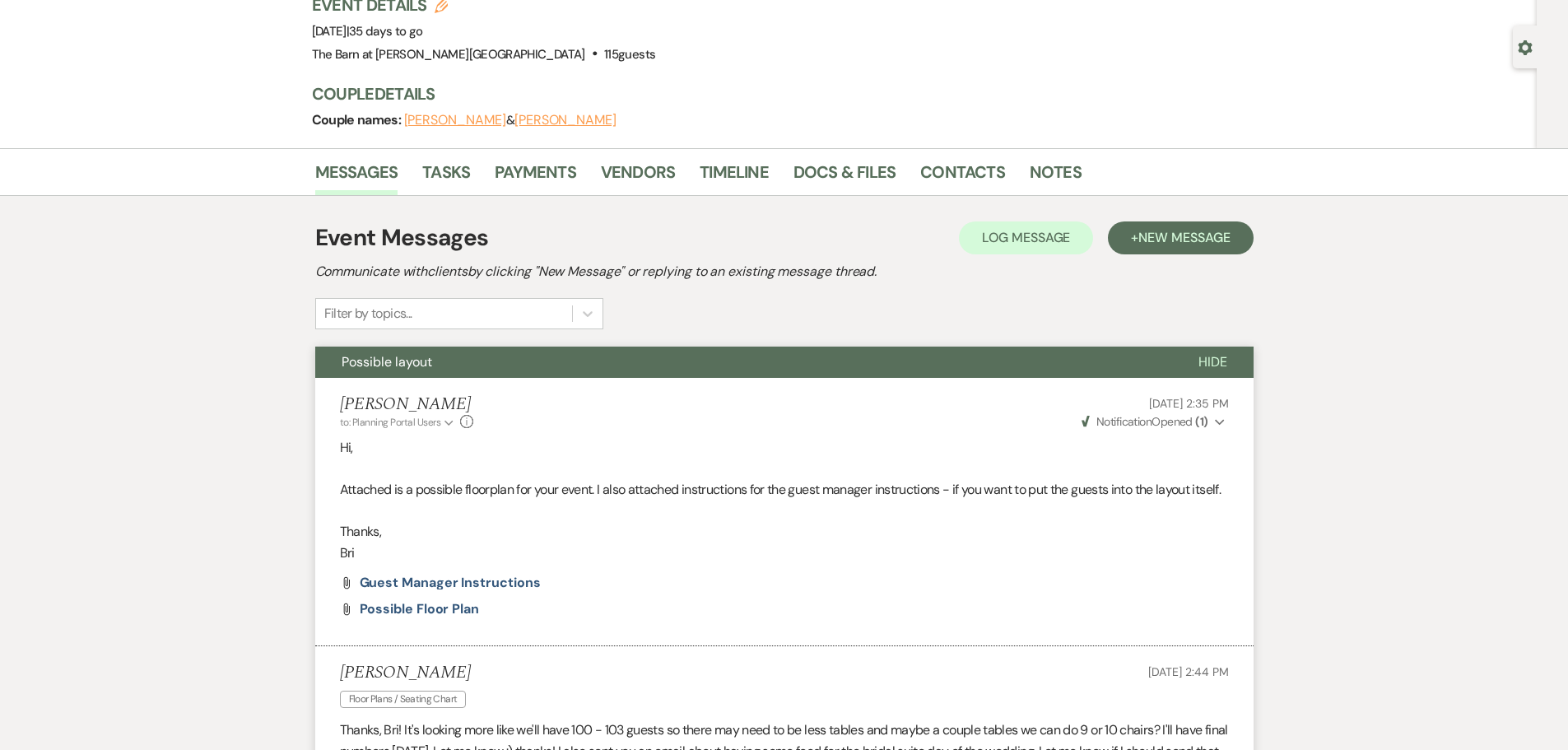
scroll to position [0, 0]
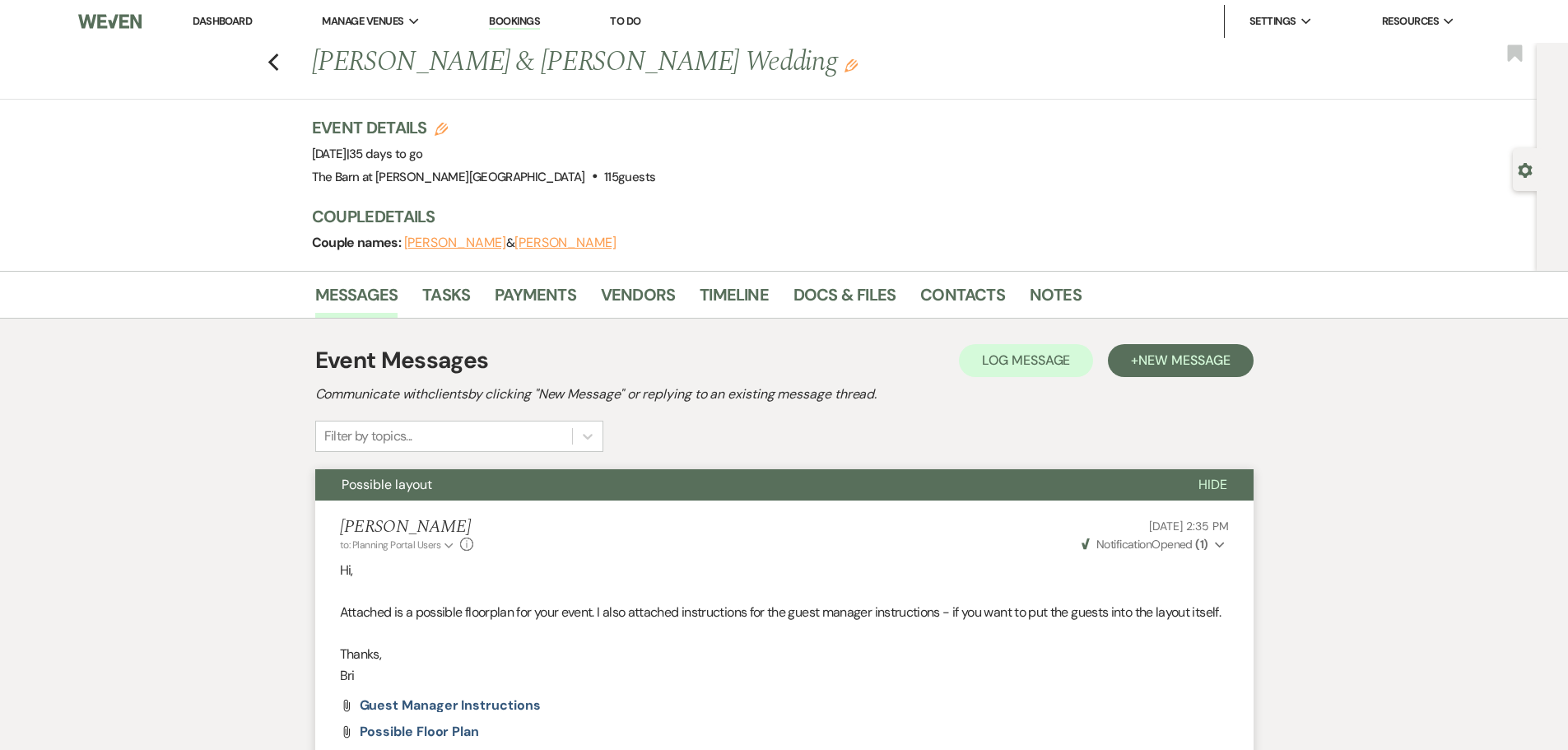
click at [224, 17] on link "Dashboard" at bounding box center [222, 21] width 59 height 14
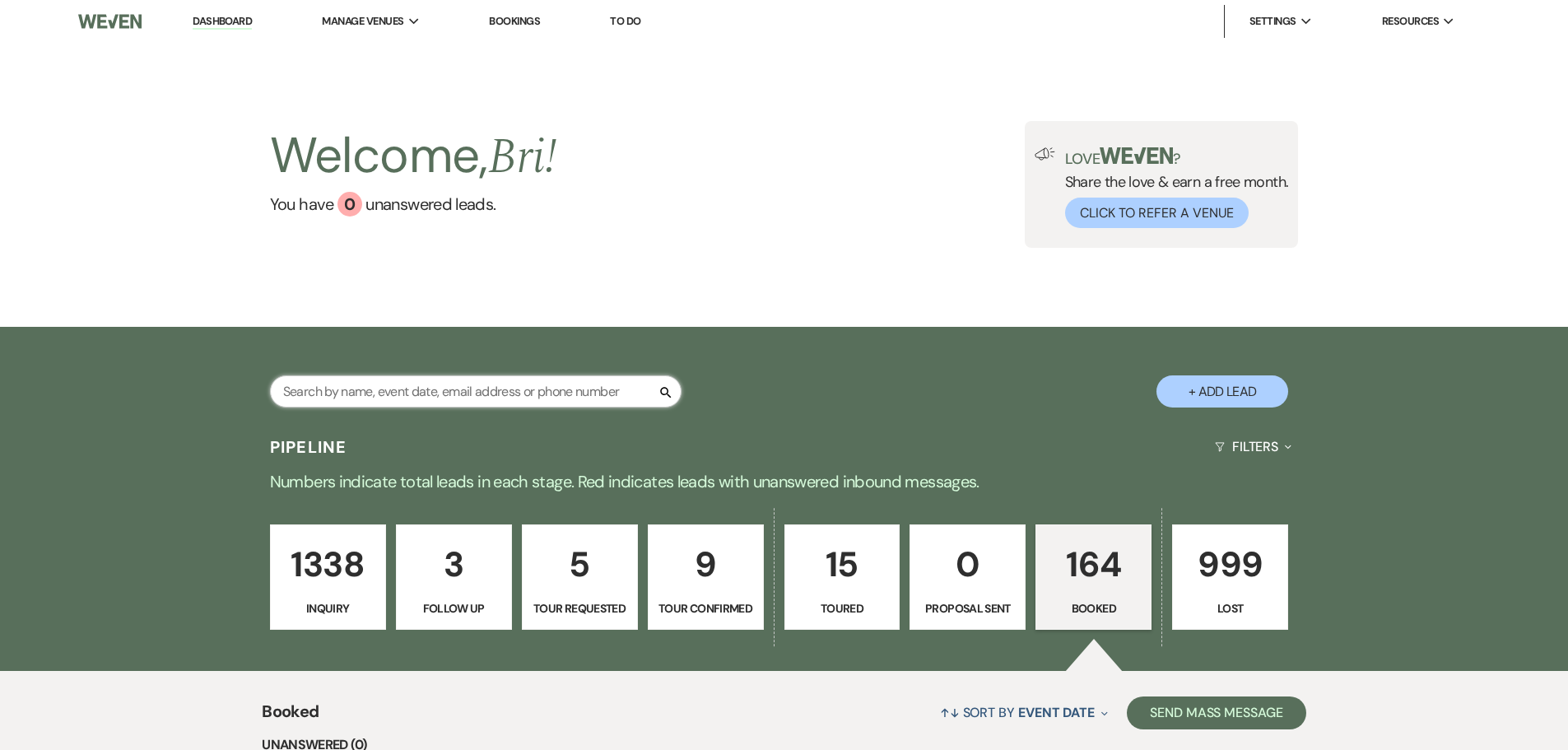
click at [407, 382] on input "text" at bounding box center [476, 391] width 412 height 32
type input "bisco"
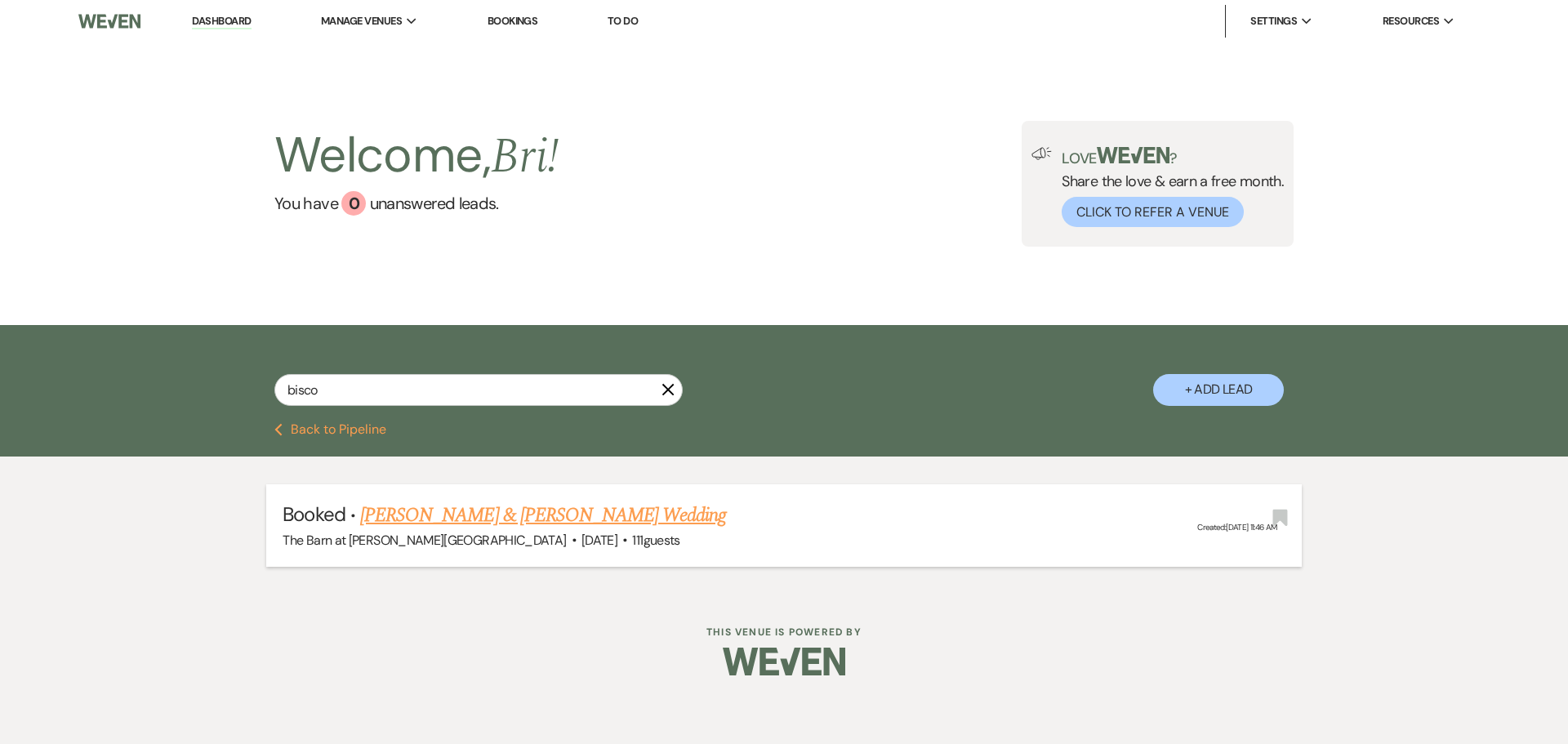
click at [564, 521] on link "[PERSON_NAME] & [PERSON_NAME] Wedding" at bounding box center [542, 515] width 366 height 29
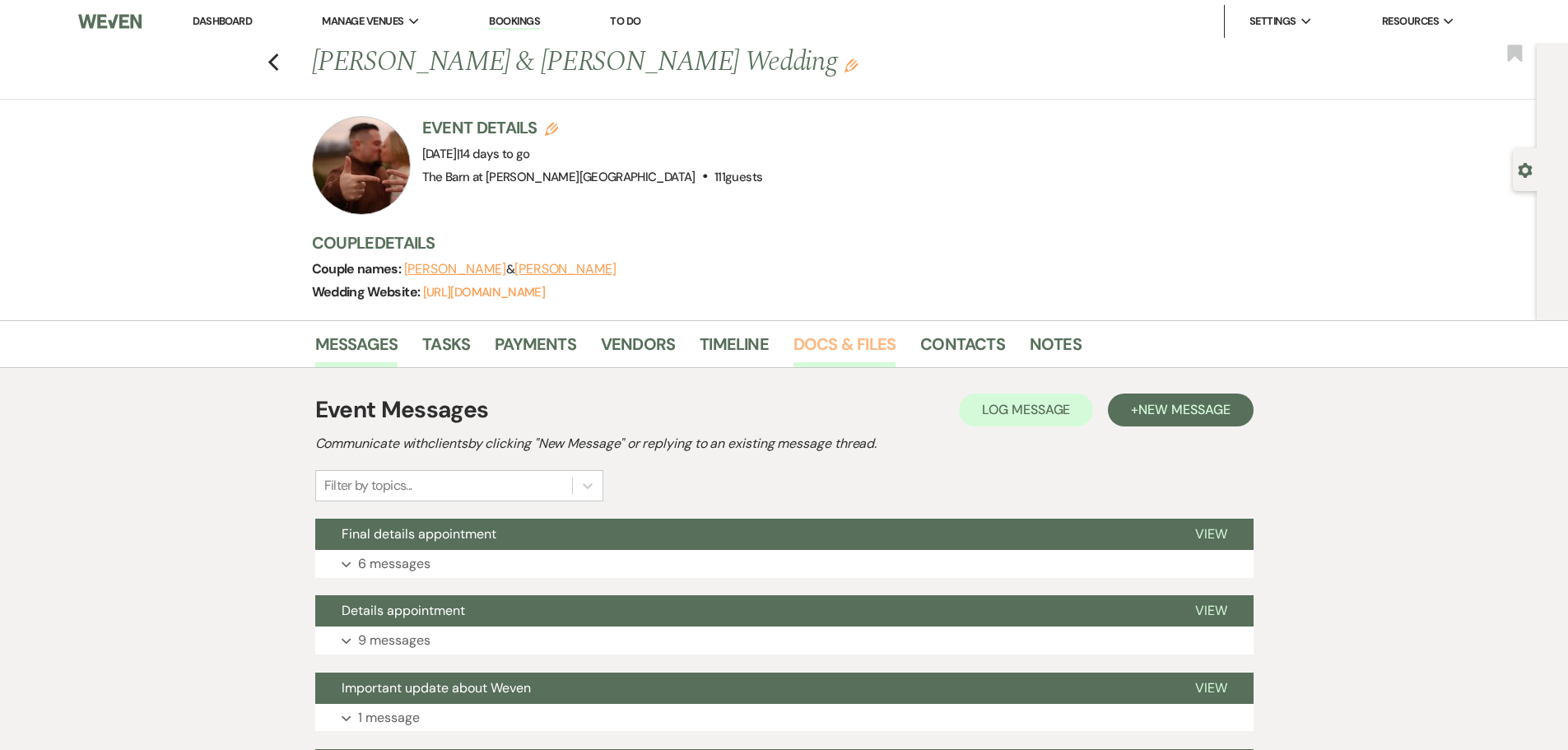
click at [830, 361] on link "Docs & Files" at bounding box center [844, 348] width 102 height 36
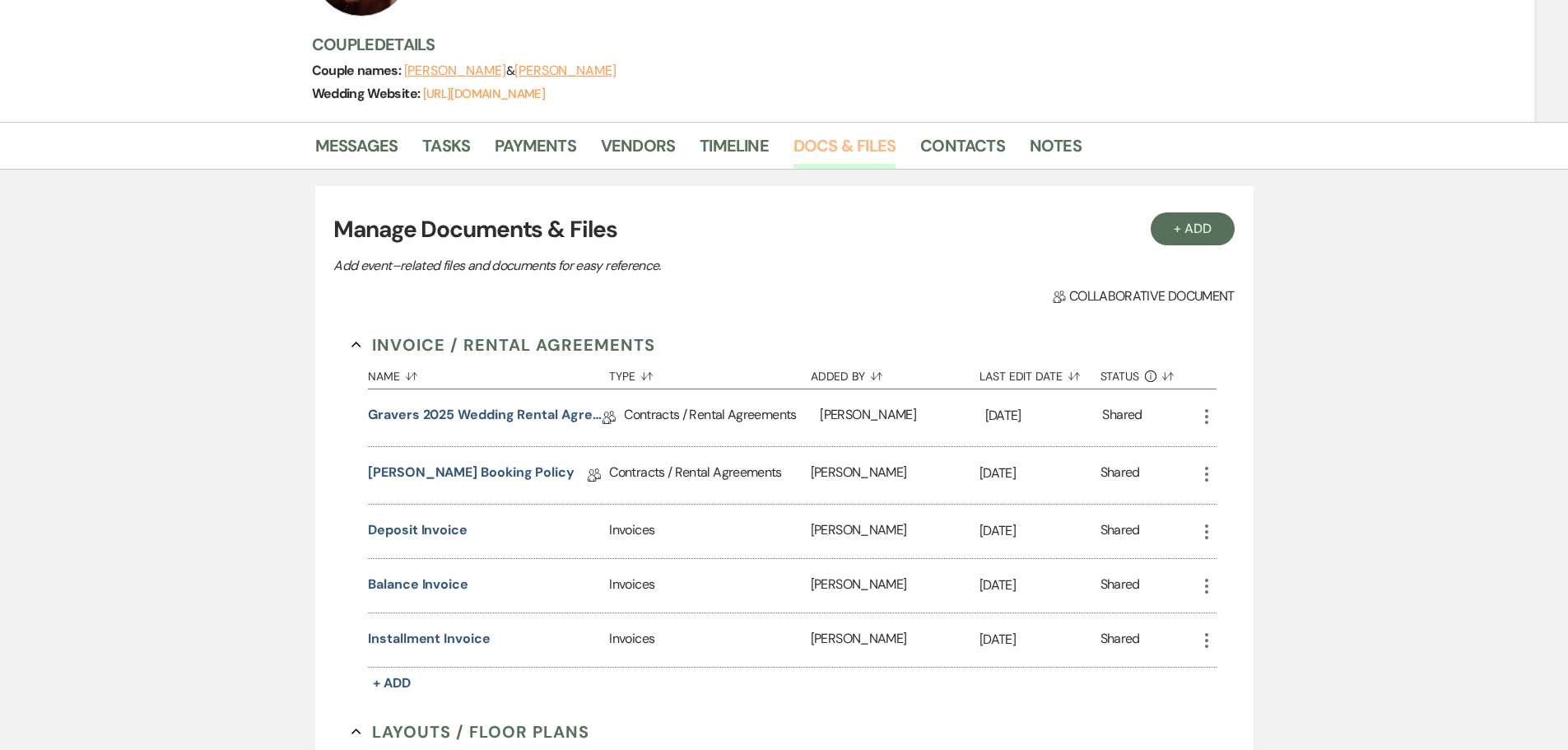
scroll to position [23, 0]
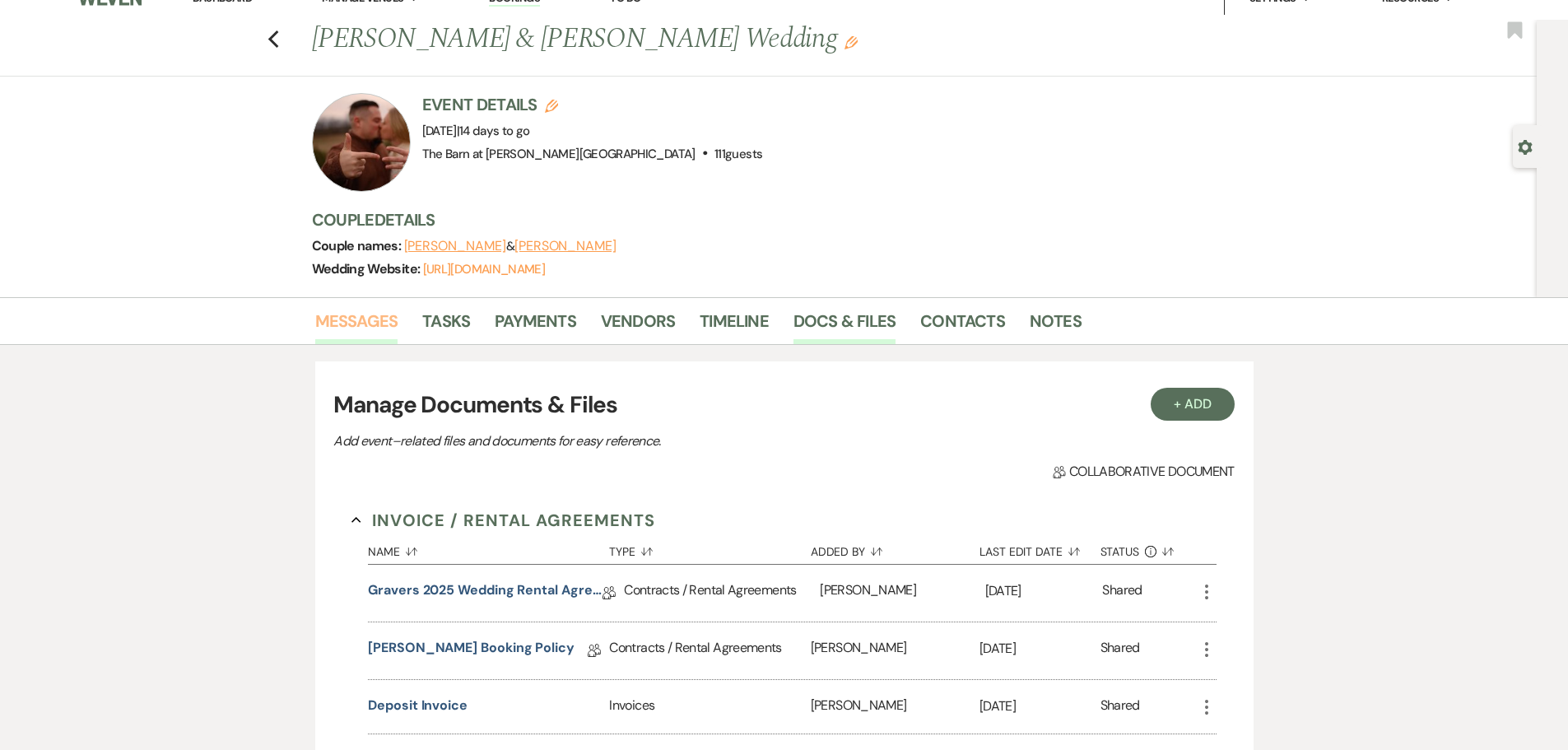
click at [360, 333] on link "Messages" at bounding box center [357, 326] width 84 height 36
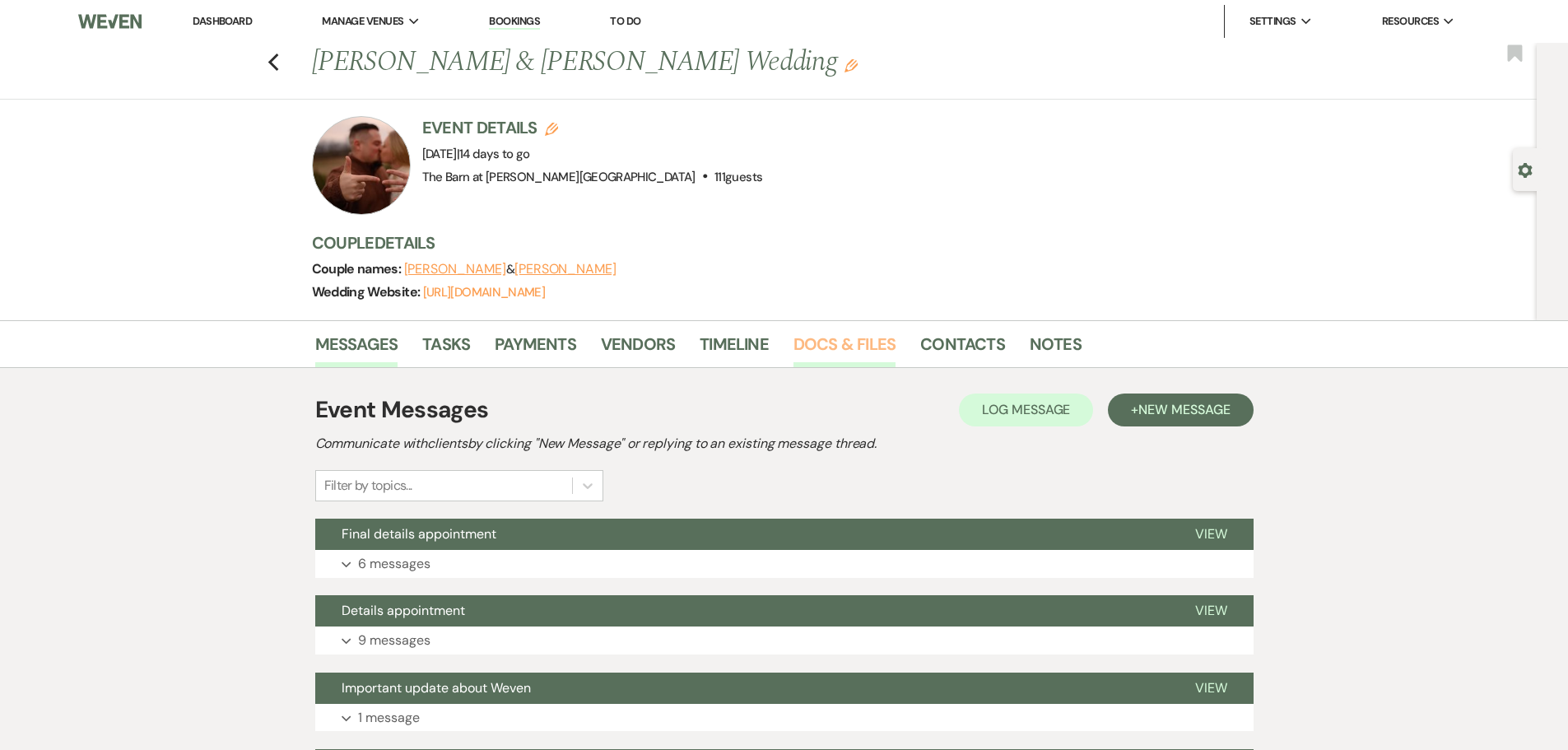
click at [857, 348] on link "Docs & Files" at bounding box center [844, 348] width 102 height 36
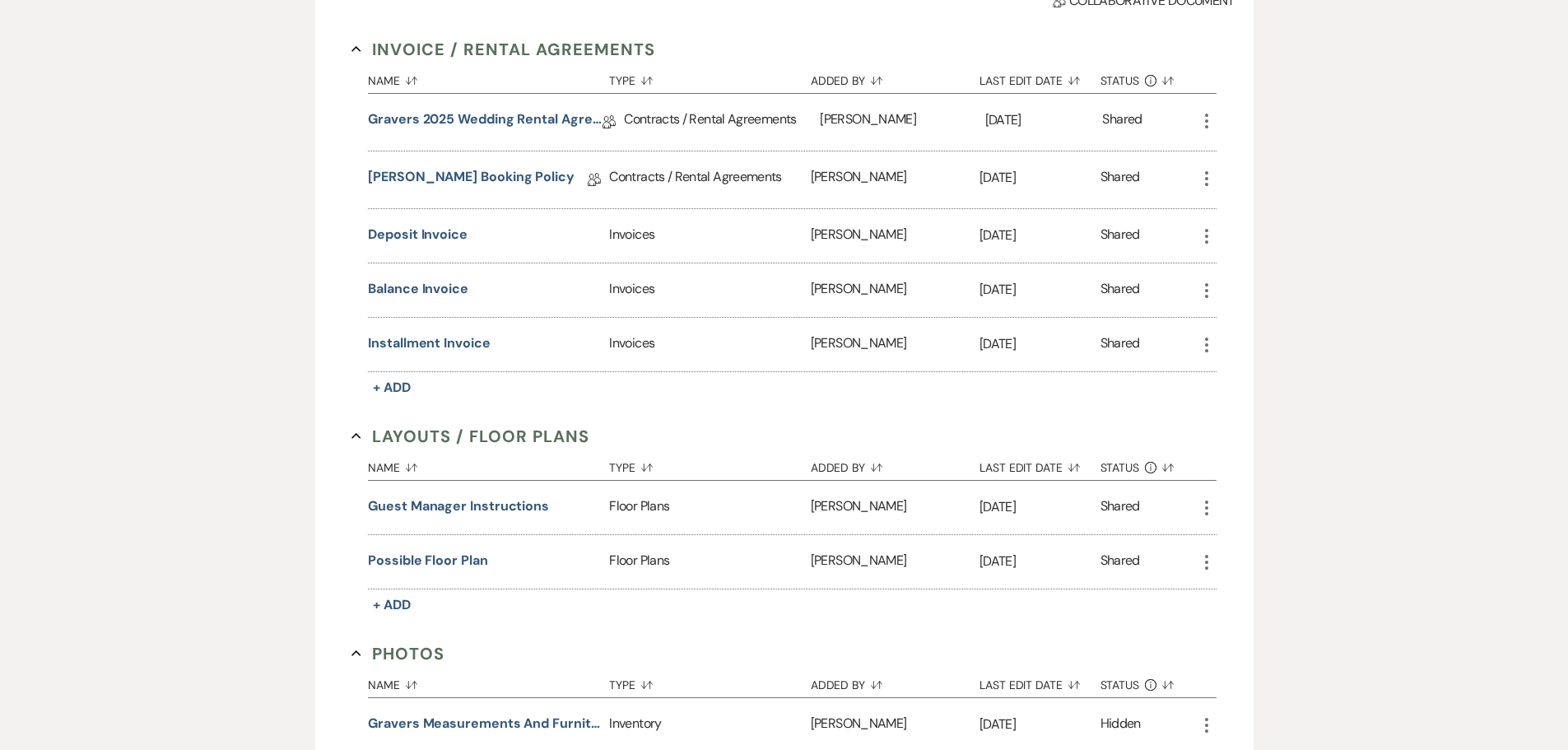
scroll to position [988, 0]
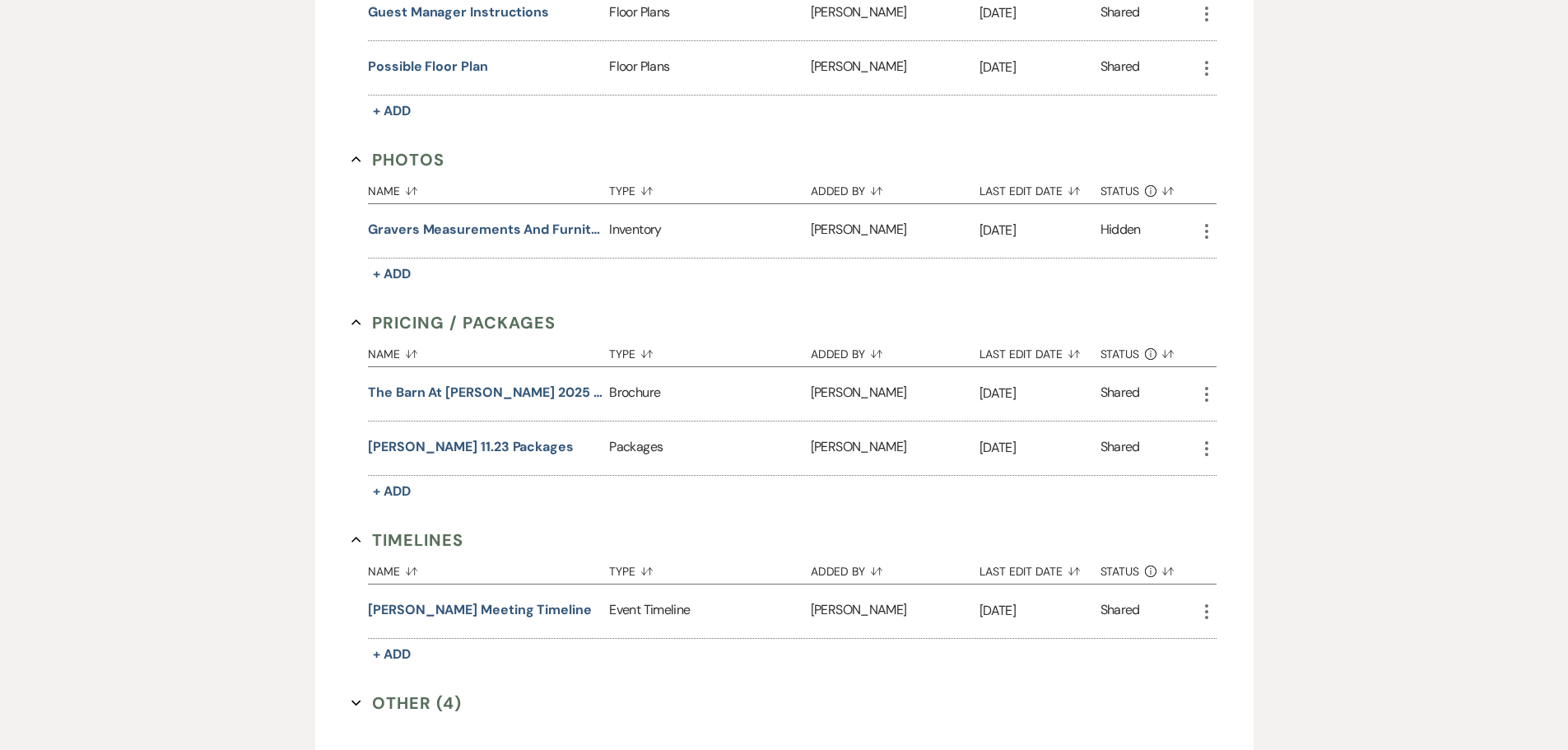
click at [403, 705] on button "Other (4) Expand" at bounding box center [407, 703] width 110 height 24
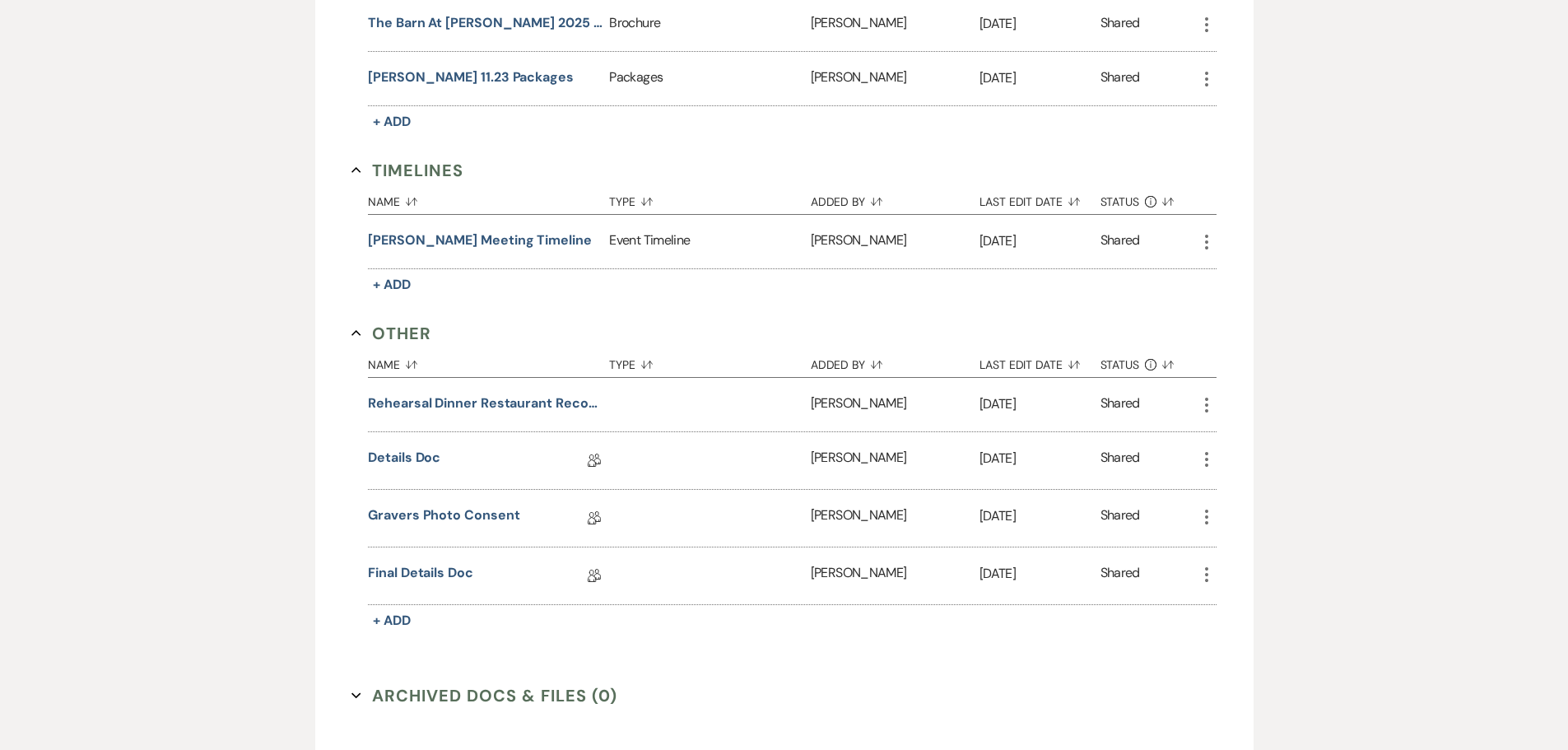
scroll to position [1482, 0]
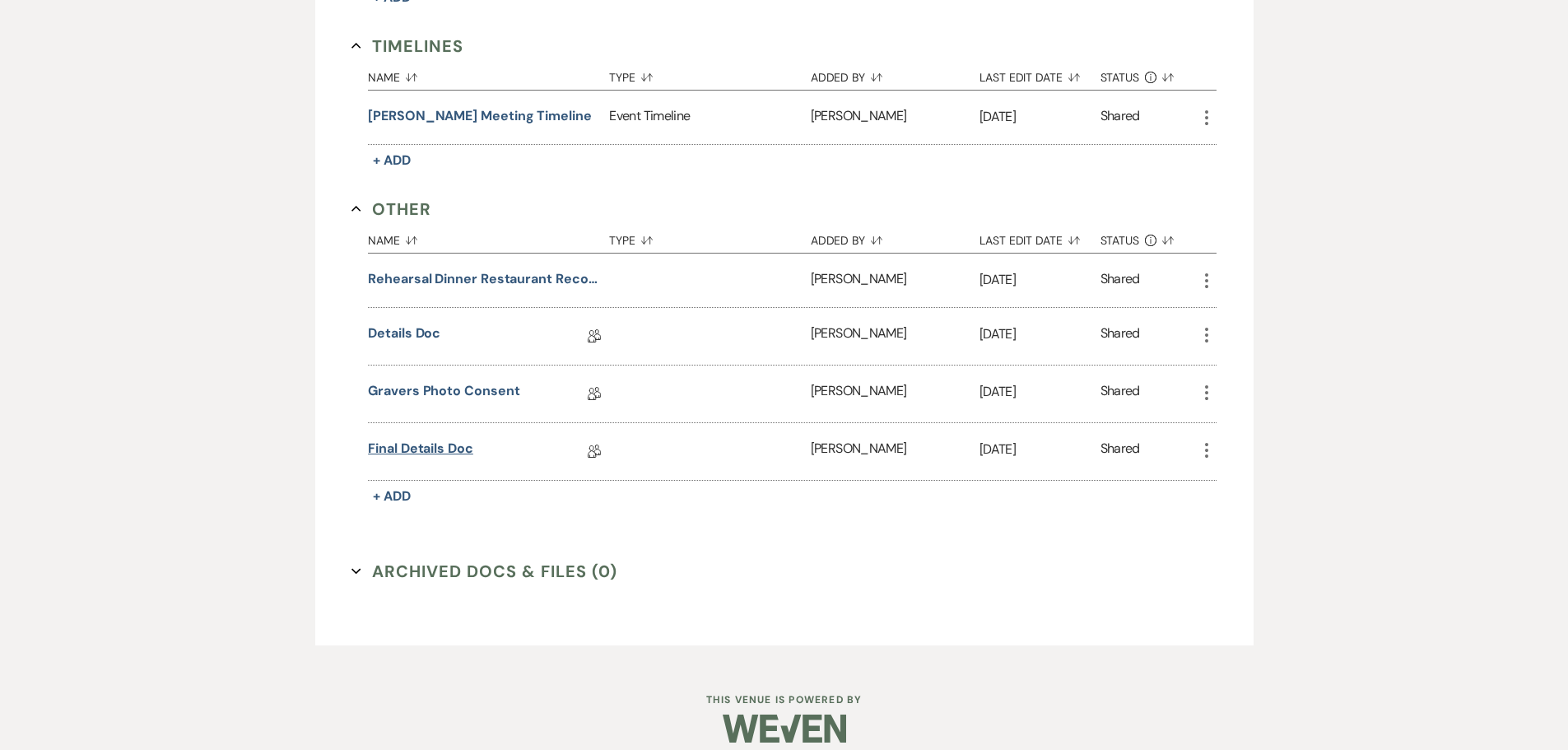
click at [442, 439] on link "Final Details Doc" at bounding box center [420, 451] width 105 height 25
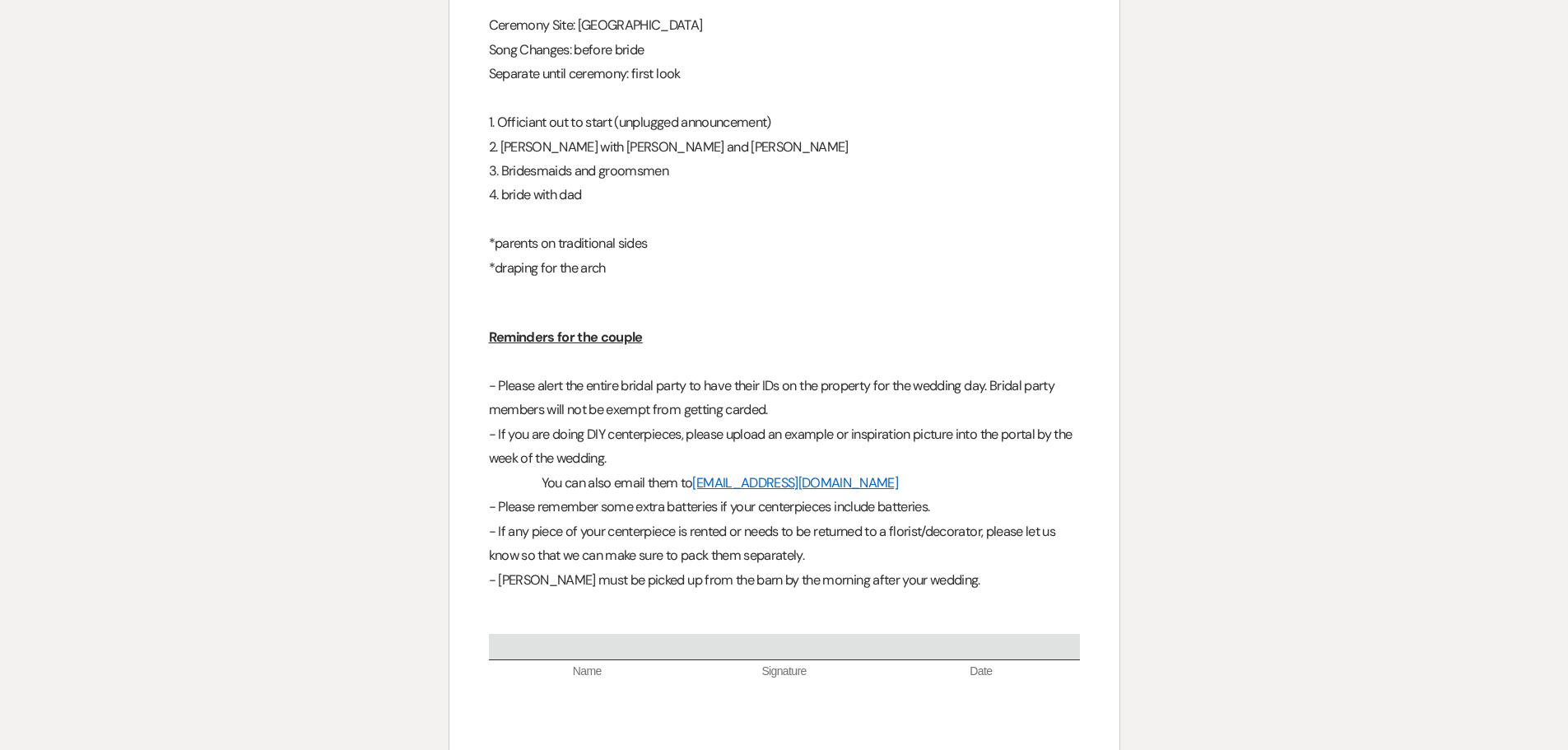
scroll to position [1868, 0]
